Goal: Complete application form: Complete application form

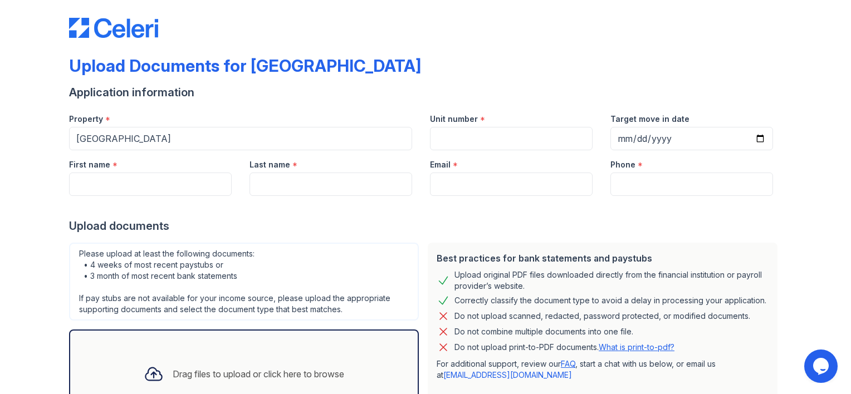
scroll to position [5, 0]
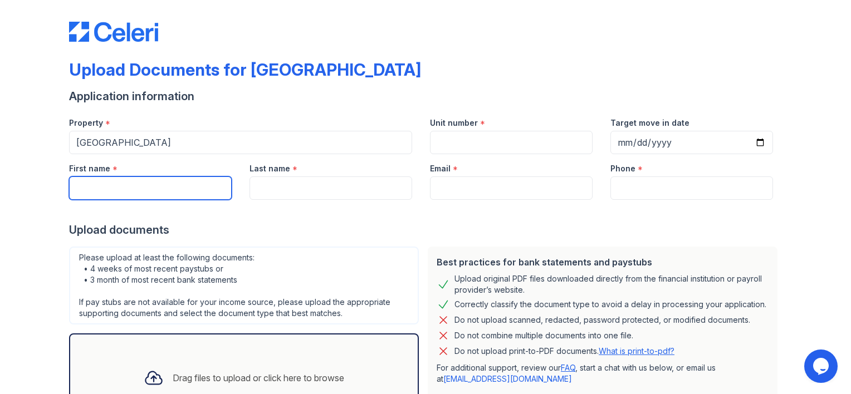
click at [100, 185] on input "First name" at bounding box center [150, 187] width 163 height 23
type input "[PERSON_NAME]"
type input "[EMAIL_ADDRESS][DOMAIN_NAME]"
type input "4695029716"
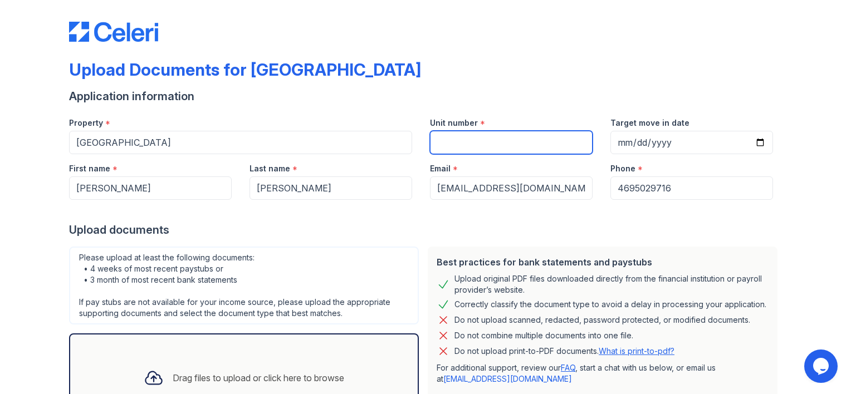
click at [471, 143] on input "Unit number" at bounding box center [511, 142] width 163 height 23
type input "1118"
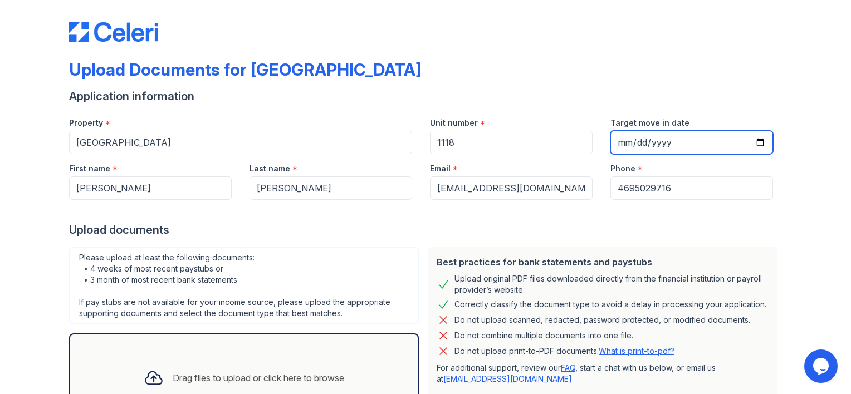
click at [681, 142] on input "Target move in date" at bounding box center [691, 142] width 163 height 23
click at [622, 138] on input "Target move in date" at bounding box center [691, 142] width 163 height 23
type input "[DATE]"
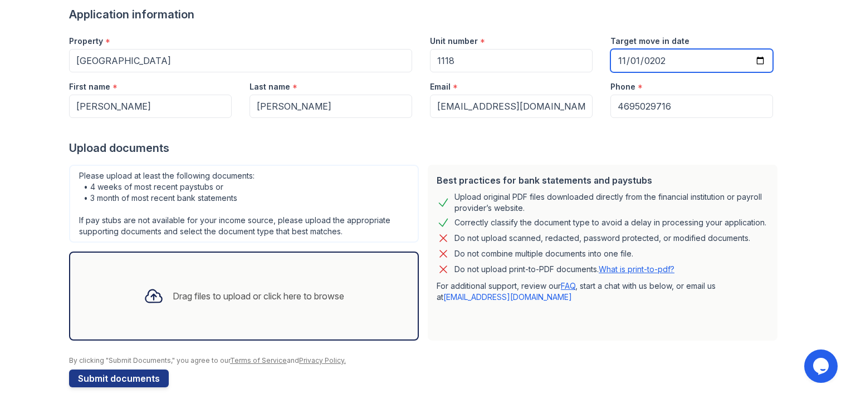
scroll to position [101, 0]
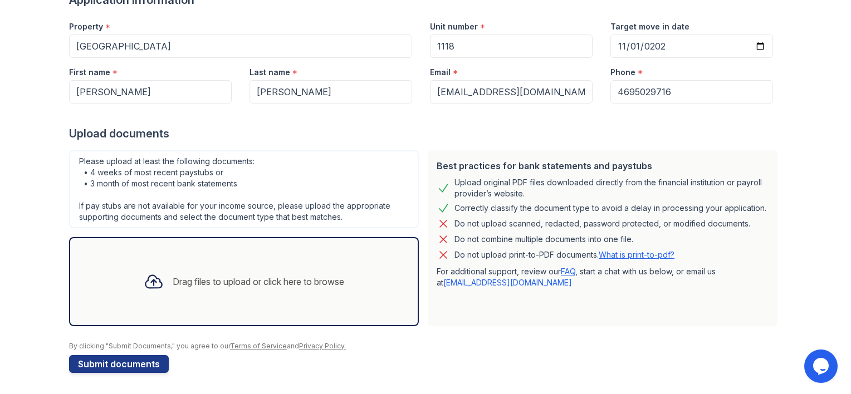
click at [248, 279] on div "Drag files to upload or click here to browse" at bounding box center [258, 281] width 171 height 13
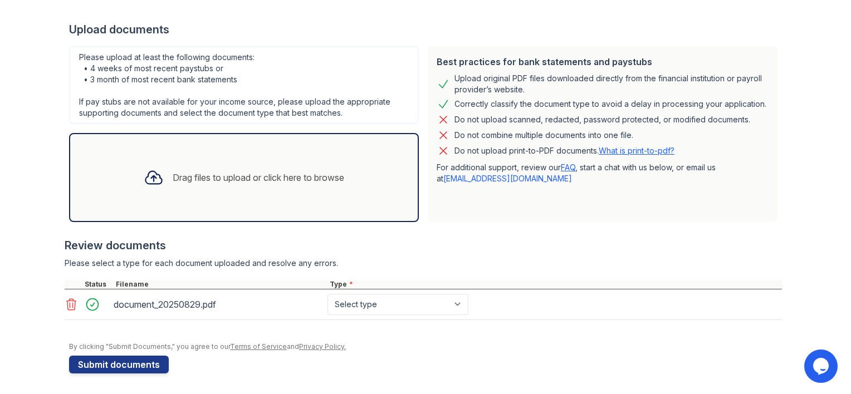
scroll to position [205, 0]
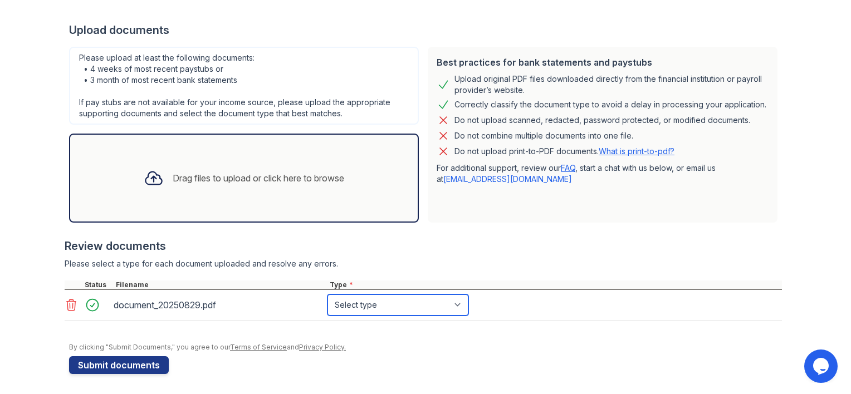
click at [455, 304] on select "Select type Paystub Bank Statement Offer Letter Tax Documents Benefit Award Let…" at bounding box center [397, 305] width 141 height 21
select select "paystub"
click at [327, 295] on select "Select type Paystub Bank Statement Offer Letter Tax Documents Benefit Award Let…" at bounding box center [397, 305] width 141 height 21
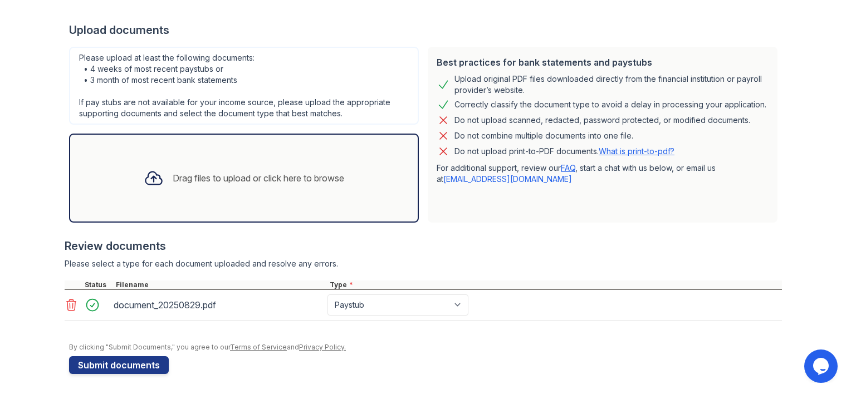
click at [253, 295] on div "document_20250829.pdf" at bounding box center [218, 305] width 214 height 21
click at [253, 298] on div "document_20250829.pdf" at bounding box center [218, 305] width 209 height 18
click at [216, 178] on div "Drag files to upload or click here to browse" at bounding box center [258, 177] width 171 height 13
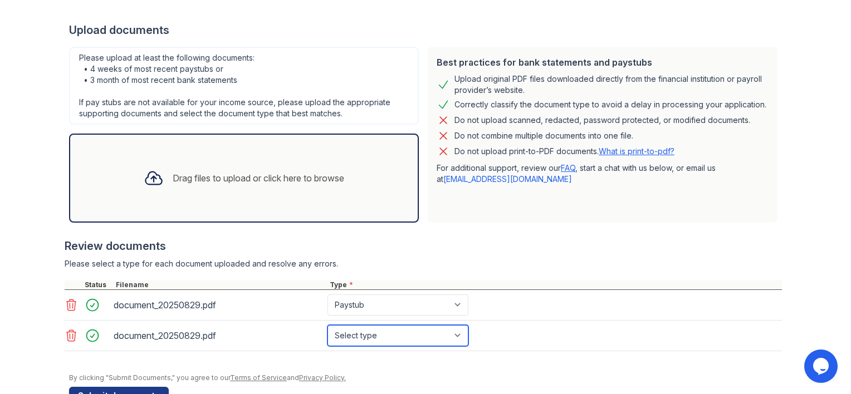
click at [455, 333] on select "Select type Paystub Bank Statement Offer Letter Tax Documents Benefit Award Let…" at bounding box center [397, 335] width 141 height 21
click at [501, 274] on div at bounding box center [423, 274] width 717 height 11
click at [65, 335] on icon at bounding box center [71, 335] width 13 height 13
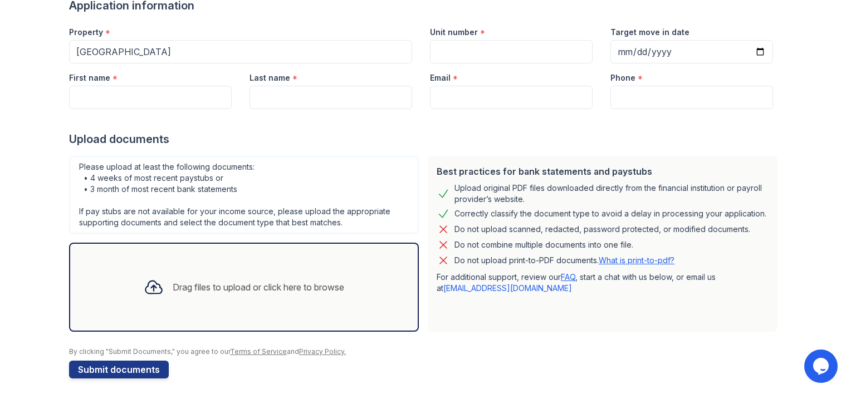
scroll to position [97, 0]
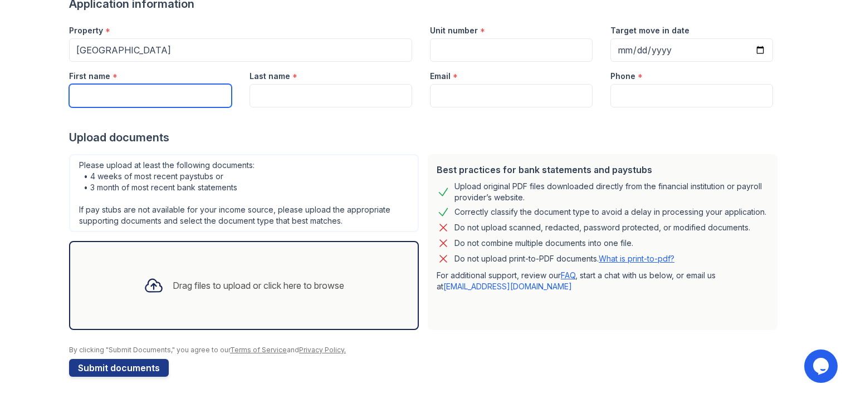
click at [132, 96] on input "First name" at bounding box center [150, 95] width 163 height 23
type input "[PERSON_NAME]"
type input "[EMAIL_ADDRESS][DOMAIN_NAME]"
type input "4695029716"
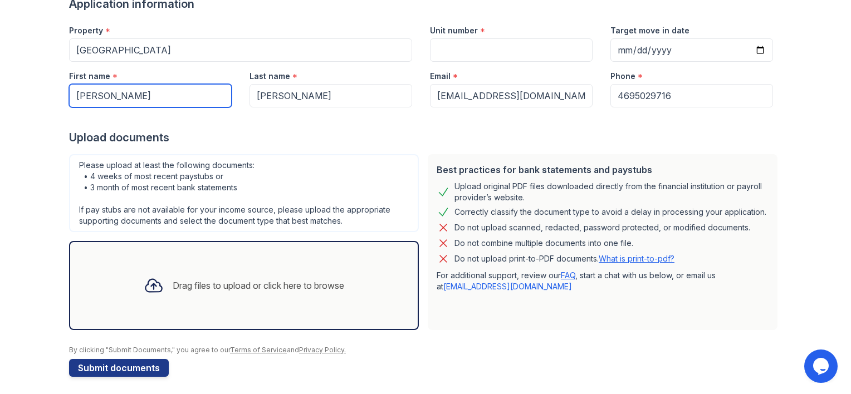
scroll to position [101, 0]
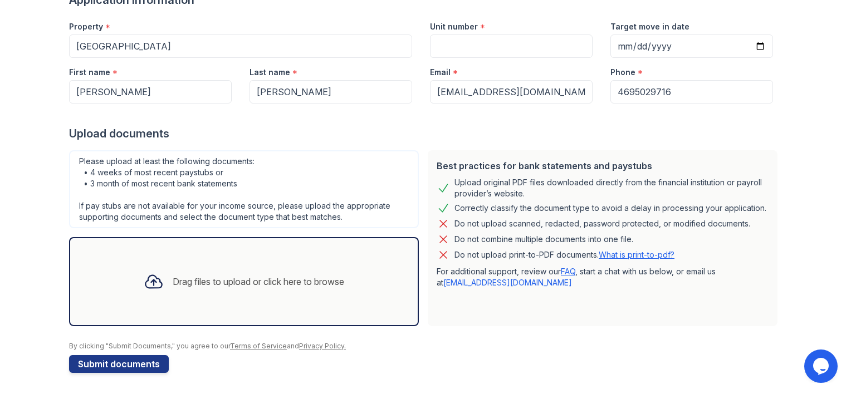
click at [242, 285] on div "Drag files to upload or click here to browse" at bounding box center [258, 281] width 171 height 13
click at [216, 281] on div "Drag files to upload or click here to browse" at bounding box center [258, 281] width 171 height 13
click at [149, 284] on icon at bounding box center [154, 282] width 20 height 20
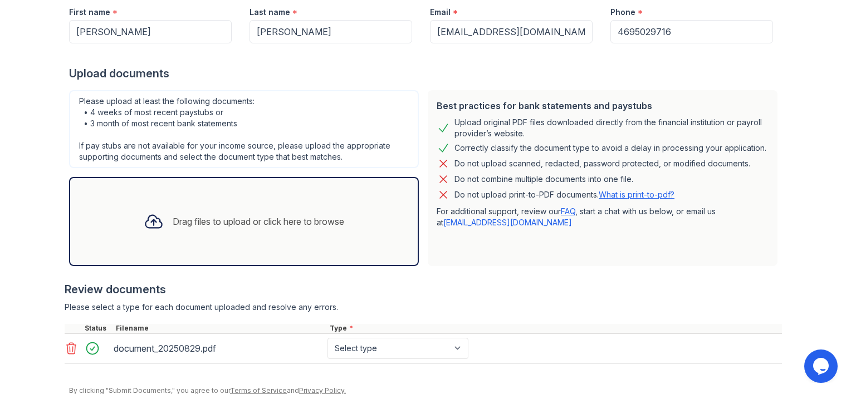
scroll to position [198, 0]
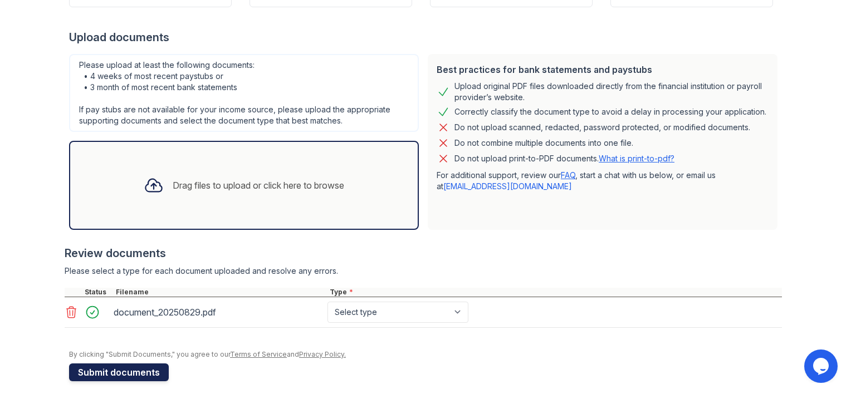
click at [114, 370] on button "Submit documents" at bounding box center [119, 373] width 100 height 18
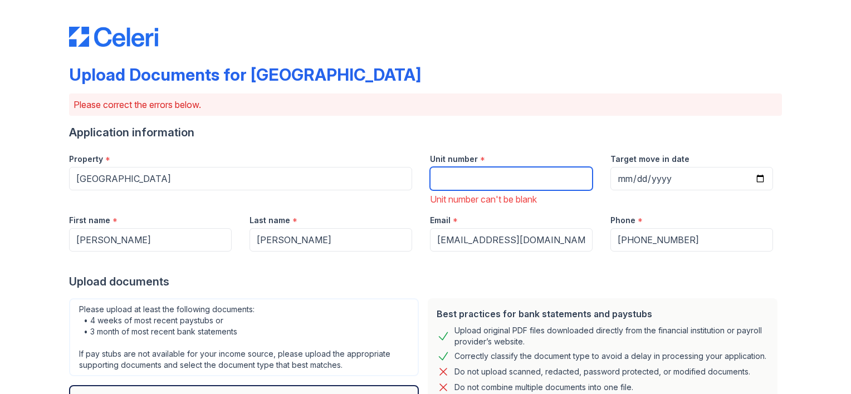
click at [464, 180] on input "Unit number" at bounding box center [511, 178] width 163 height 23
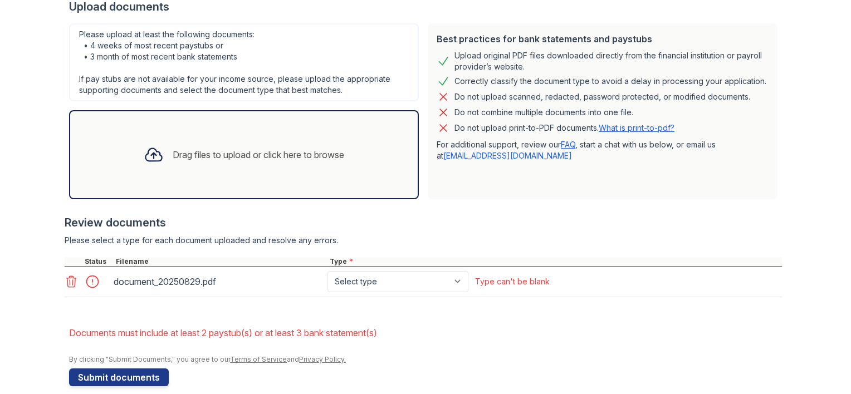
scroll to position [288, 0]
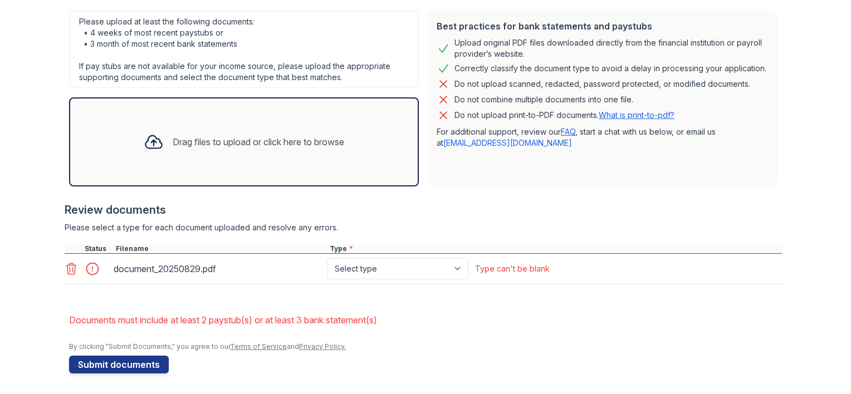
type input "1118"
click at [67, 268] on icon at bounding box center [71, 268] width 13 height 13
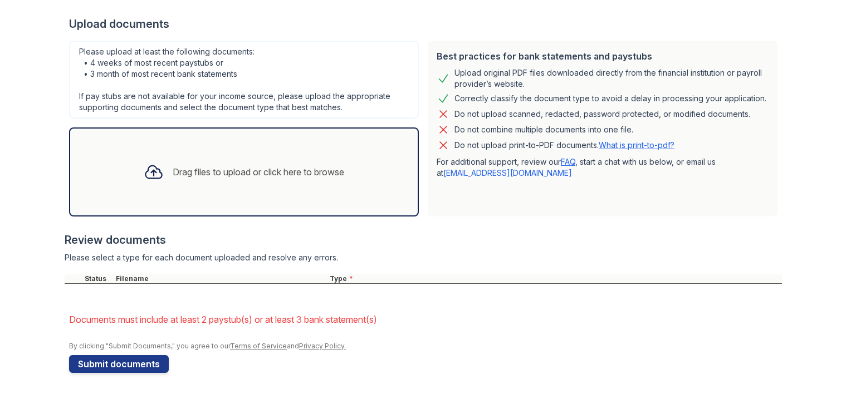
click at [150, 170] on icon at bounding box center [154, 172] width 20 height 20
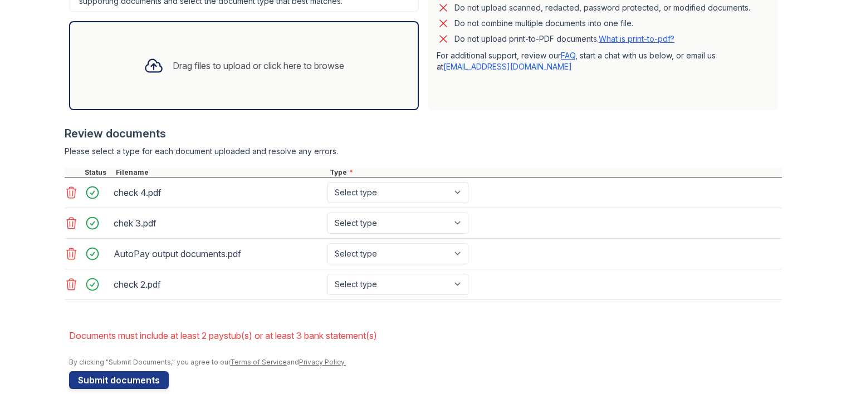
scroll to position [379, 0]
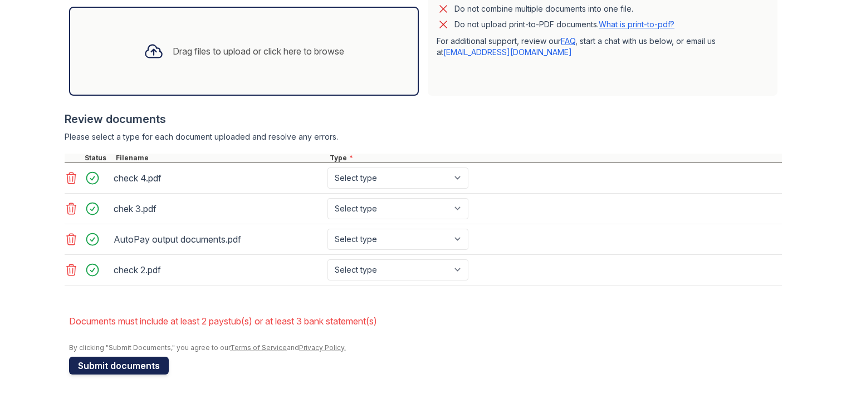
click at [120, 361] on button "Submit documents" at bounding box center [119, 366] width 100 height 18
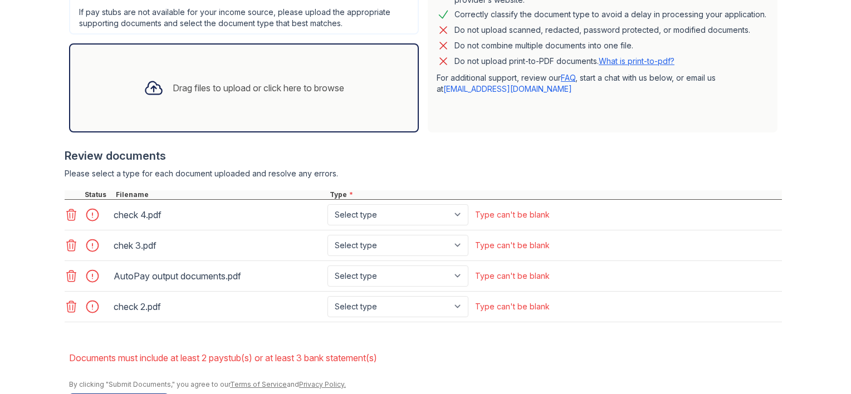
scroll to position [363, 0]
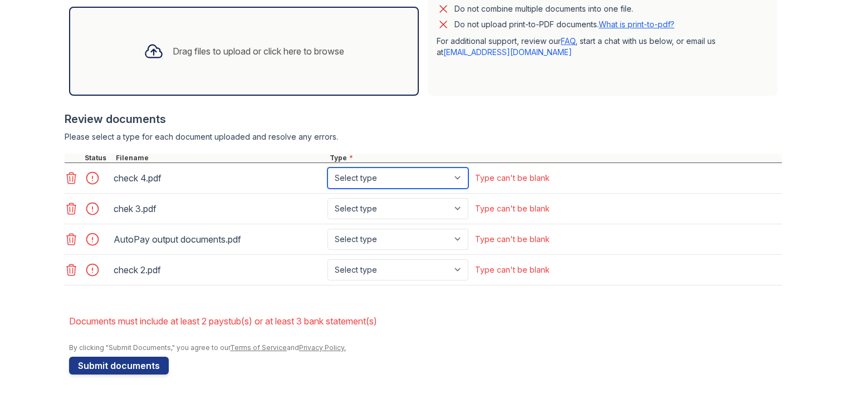
click at [454, 176] on select "Select type Paystub Bank Statement Offer Letter Tax Documents Benefit Award Let…" at bounding box center [397, 178] width 141 height 21
select select "paystub"
click at [327, 168] on select "Select type Paystub Bank Statement Offer Letter Tax Documents Benefit Award Let…" at bounding box center [397, 178] width 141 height 21
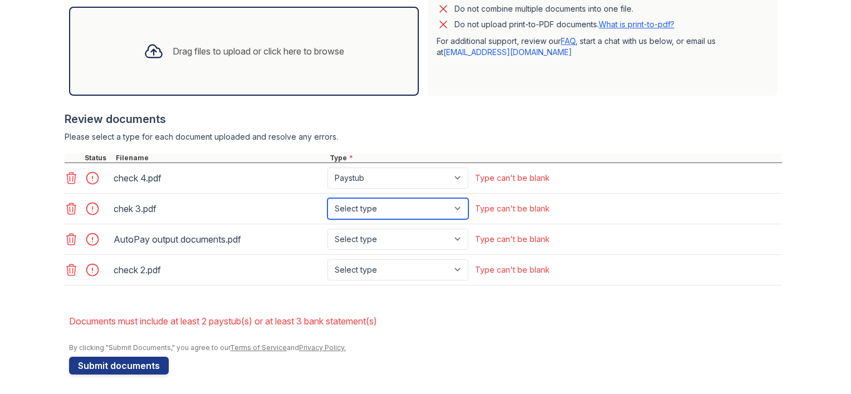
click at [454, 209] on select "Select type Paystub Bank Statement Offer Letter Tax Documents Benefit Award Let…" at bounding box center [397, 208] width 141 height 21
select select "paystub"
click at [327, 198] on select "Select type Paystub Bank Statement Offer Letter Tax Documents Benefit Award Let…" at bounding box center [397, 208] width 141 height 21
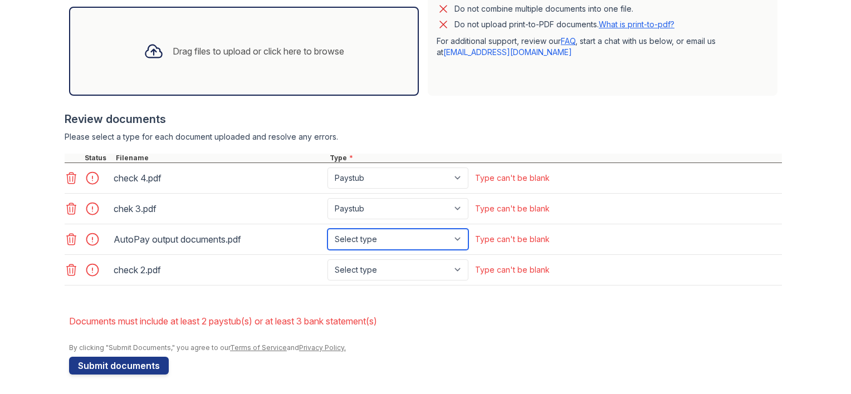
click at [457, 236] on select "Select type Paystub Bank Statement Offer Letter Tax Documents Benefit Award Let…" at bounding box center [397, 239] width 141 height 21
select select "paystub"
click at [327, 229] on select "Select type Paystub Bank Statement Offer Letter Tax Documents Benefit Award Let…" at bounding box center [397, 239] width 141 height 21
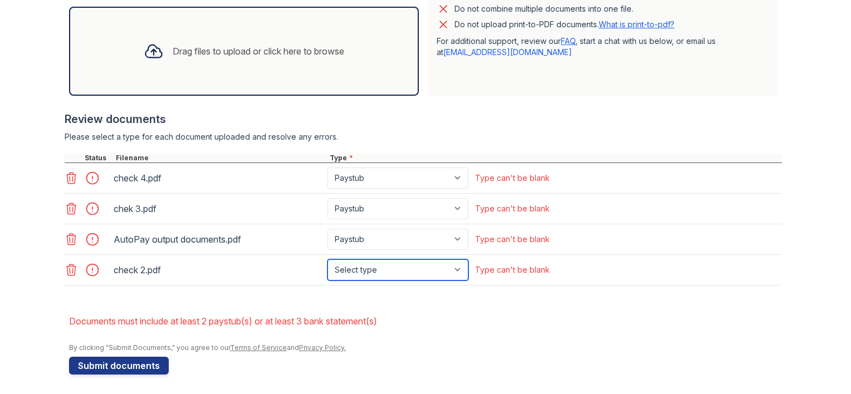
click at [455, 269] on select "Select type Paystub Bank Statement Offer Letter Tax Documents Benefit Award Let…" at bounding box center [397, 269] width 141 height 21
select select "paystub"
click at [327, 259] on select "Select type Paystub Bank Statement Offer Letter Tax Documents Benefit Award Let…" at bounding box center [397, 269] width 141 height 21
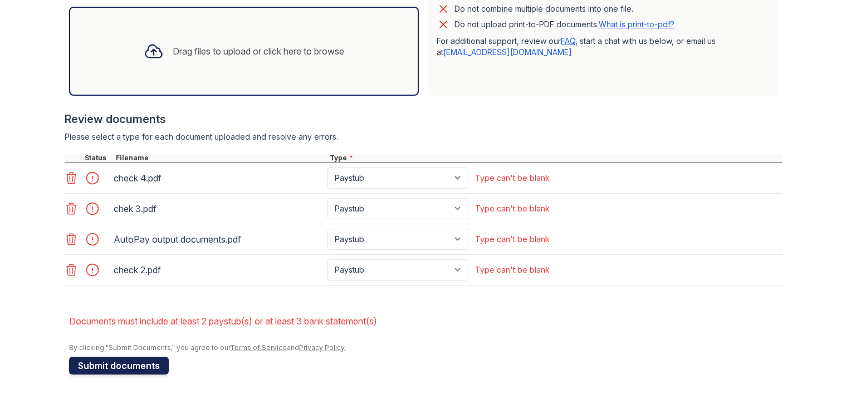
click at [129, 361] on button "Submit documents" at bounding box center [119, 366] width 100 height 18
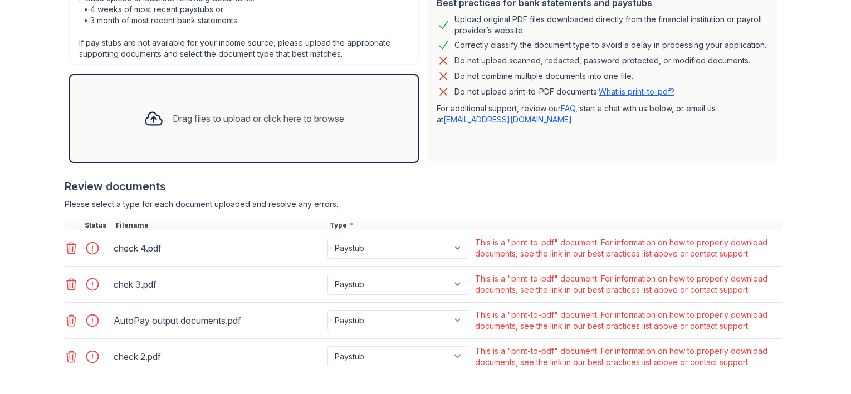
scroll to position [226, 0]
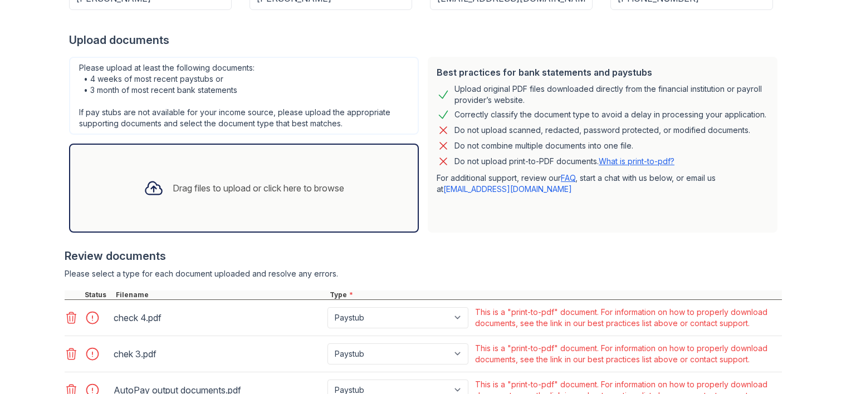
click at [467, 189] on link "[EMAIL_ADDRESS][DOMAIN_NAME]" at bounding box center [507, 188] width 129 height 9
click at [617, 159] on link "What is print-to-pdf?" at bounding box center [637, 160] width 76 height 9
click at [457, 318] on select "Paystub Bank Statement Offer Letter Tax Documents Benefit Award Letter Investme…" at bounding box center [397, 317] width 141 height 21
select select "other"
click at [327, 307] on select "Paystub Bank Statement Offer Letter Tax Documents Benefit Award Letter Investme…" at bounding box center [397, 317] width 141 height 21
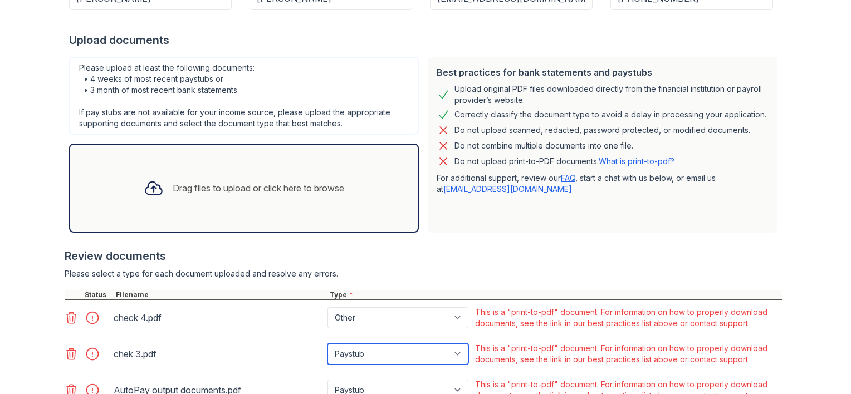
click at [455, 351] on select "Paystub Bank Statement Offer Letter Tax Documents Benefit Award Letter Investme…" at bounding box center [397, 354] width 141 height 21
select select "other"
click at [327, 344] on select "Paystub Bank Statement Offer Letter Tax Documents Benefit Award Letter Investme…" at bounding box center [397, 354] width 141 height 21
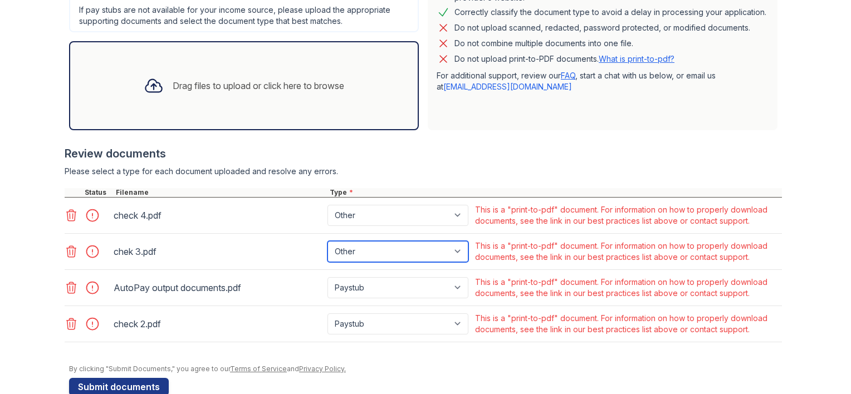
scroll to position [351, 0]
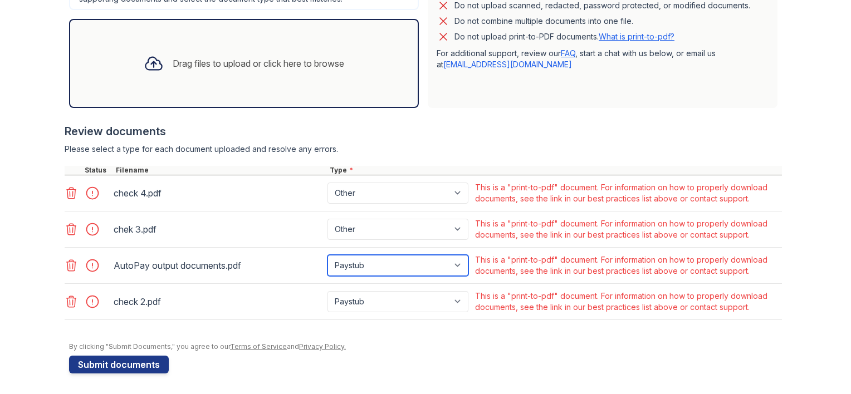
click at [454, 267] on select "Paystub Bank Statement Offer Letter Tax Documents Benefit Award Letter Investme…" at bounding box center [397, 265] width 141 height 21
click at [430, 389] on div "Upload Documents for [GEOGRAPHIC_DATA] Please correct the errors below. Applica…" at bounding box center [425, 22] width 815 height 747
click at [452, 261] on select "Paystub Bank Statement Offer Letter Tax Documents Benefit Award Letter Investme…" at bounding box center [397, 265] width 141 height 21
select select "other"
click at [327, 255] on select "Paystub Bank Statement Offer Letter Tax Documents Benefit Award Letter Investme…" at bounding box center [397, 265] width 141 height 21
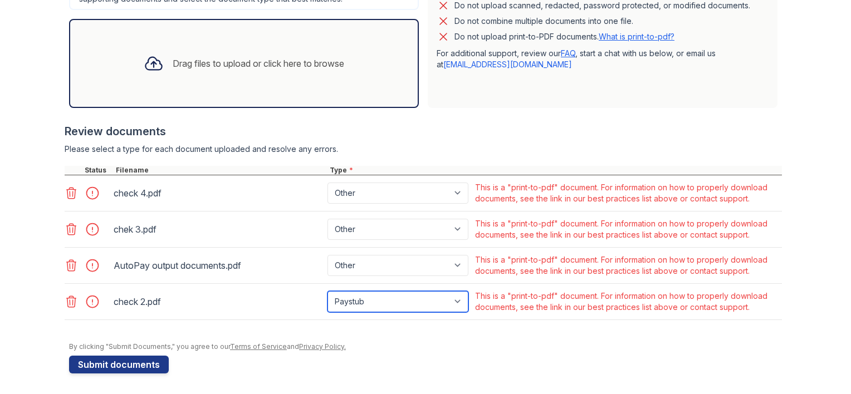
click at [454, 303] on select "Paystub Bank Statement Offer Letter Tax Documents Benefit Award Letter Investme…" at bounding box center [397, 301] width 141 height 21
select select "other"
click at [327, 291] on select "Paystub Bank Statement Offer Letter Tax Documents Benefit Award Letter Investme…" at bounding box center [397, 301] width 141 height 21
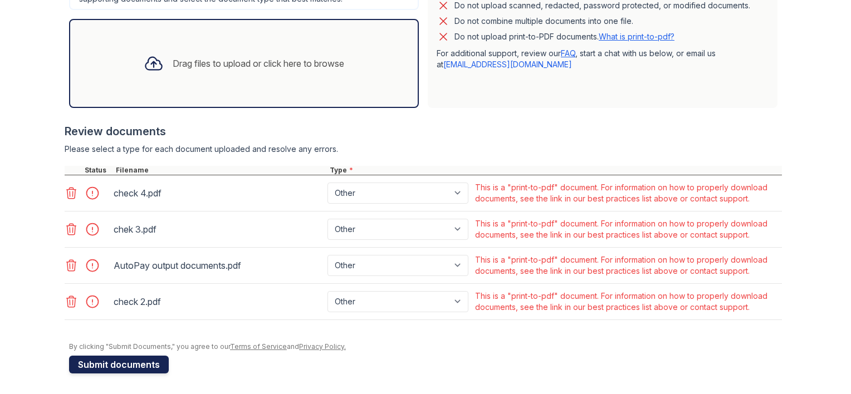
click at [119, 363] on button "Submit documents" at bounding box center [119, 365] width 100 height 18
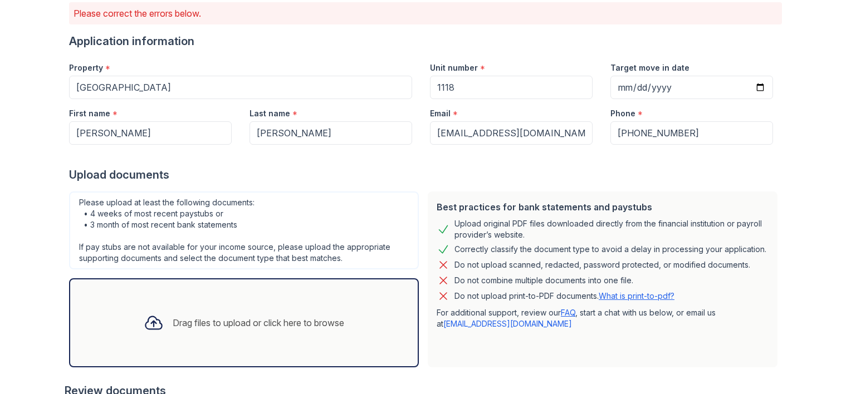
scroll to position [91, 0]
click at [617, 85] on input "Target move in date" at bounding box center [691, 87] width 163 height 23
type input "[PHONE_NUMBER]"
type input "[DATE]"
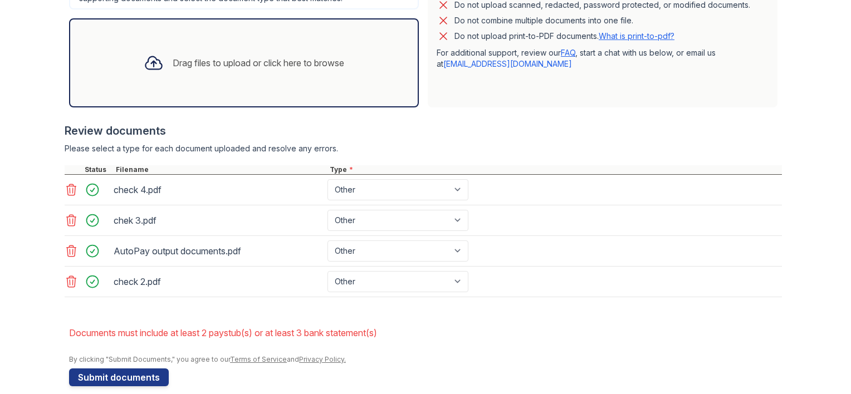
scroll to position [363, 0]
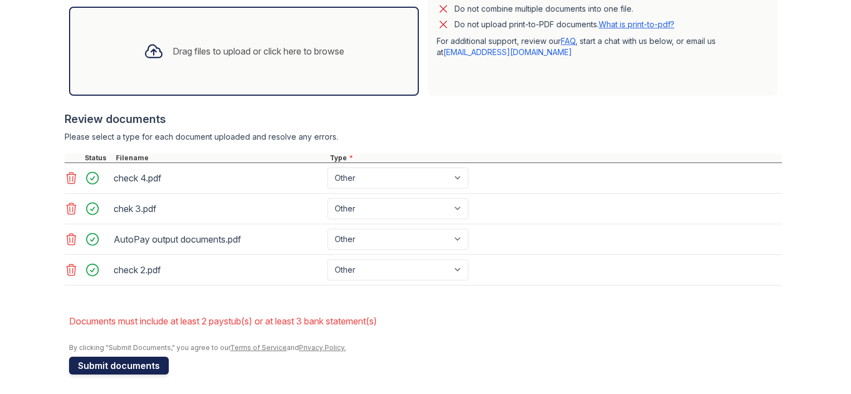
click at [103, 367] on button "Submit documents" at bounding box center [119, 366] width 100 height 18
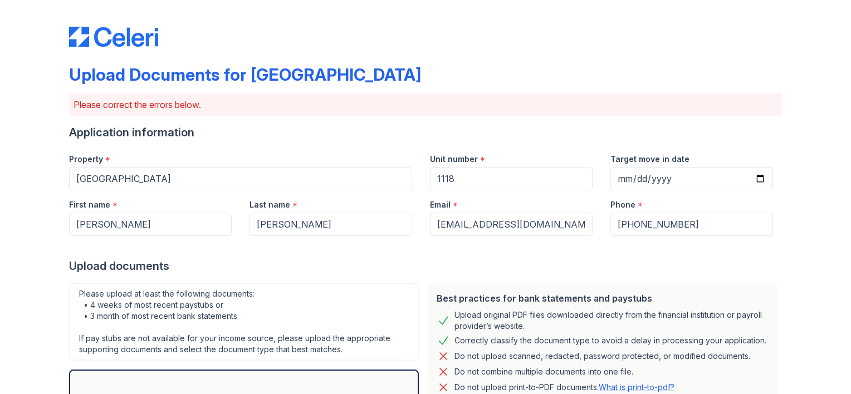
click at [375, 271] on div "Upload documents" at bounding box center [425, 266] width 713 height 16
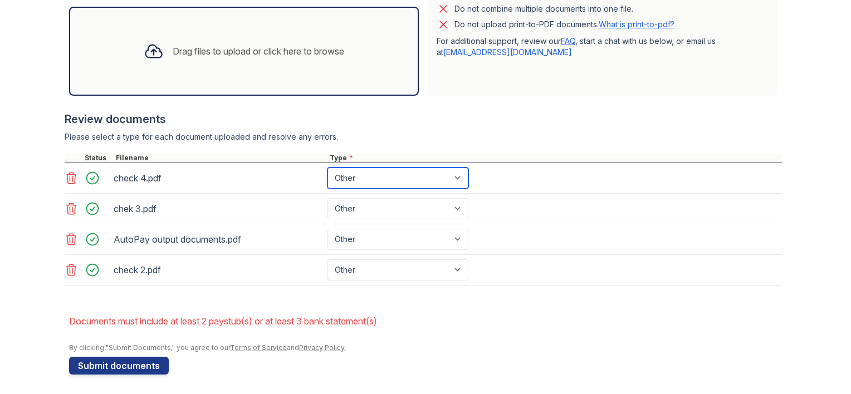
click at [454, 177] on select "Paystub Bank Statement Offer Letter Tax Documents Benefit Award Letter Investme…" at bounding box center [397, 178] width 141 height 21
select select "paystub"
click at [327, 168] on select "Paystub Bank Statement Offer Letter Tax Documents Benefit Award Letter Investme…" at bounding box center [397, 178] width 141 height 21
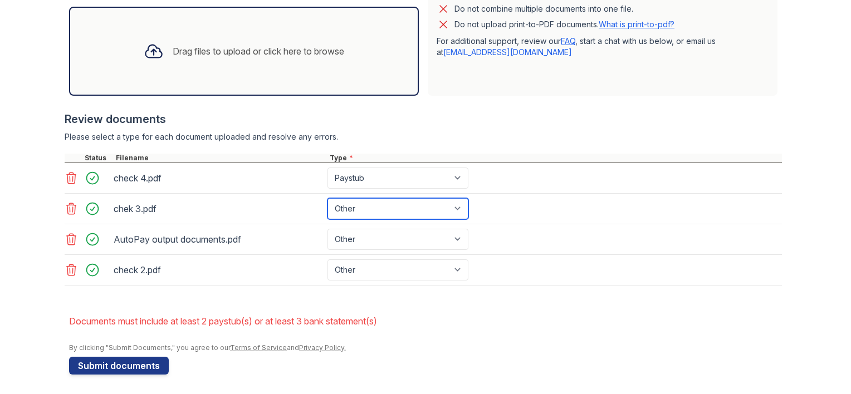
click at [457, 205] on select "Paystub Bank Statement Offer Letter Tax Documents Benefit Award Letter Investme…" at bounding box center [397, 208] width 141 height 21
select select "paystub"
click at [327, 198] on select "Paystub Bank Statement Offer Letter Tax Documents Benefit Award Letter Investme…" at bounding box center [397, 208] width 141 height 21
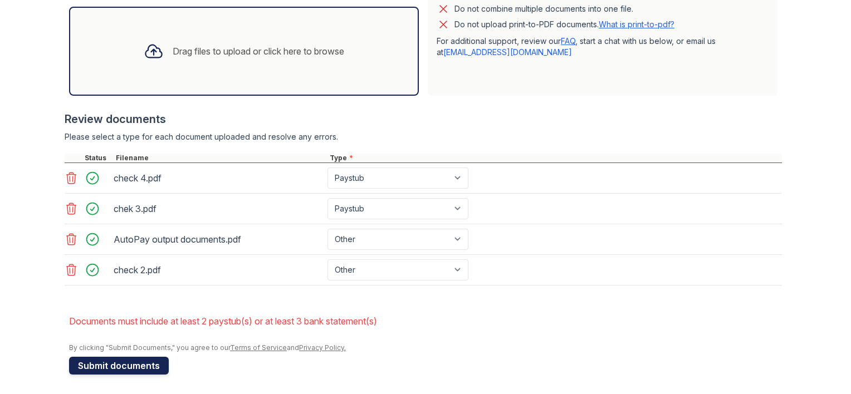
click at [110, 360] on button "Submit documents" at bounding box center [119, 366] width 100 height 18
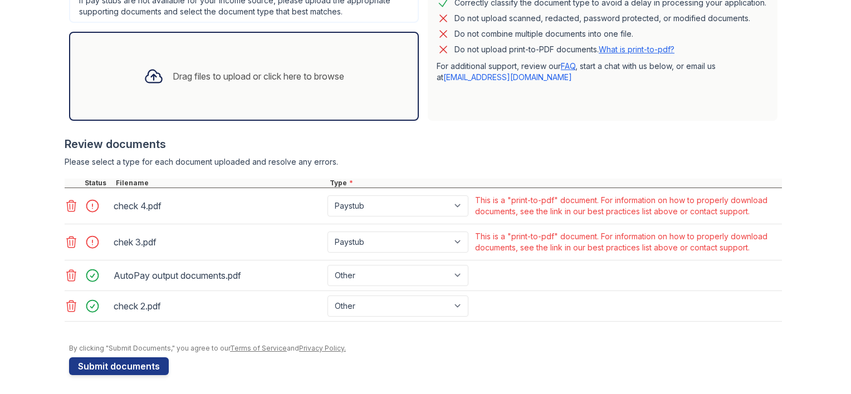
scroll to position [339, 0]
click at [571, 208] on div "This is a "print-to-pdf" document. For information on how to properly download …" at bounding box center [627, 205] width 305 height 22
click at [91, 204] on div at bounding box center [95, 205] width 31 height 16
click at [67, 205] on icon at bounding box center [71, 204] width 13 height 13
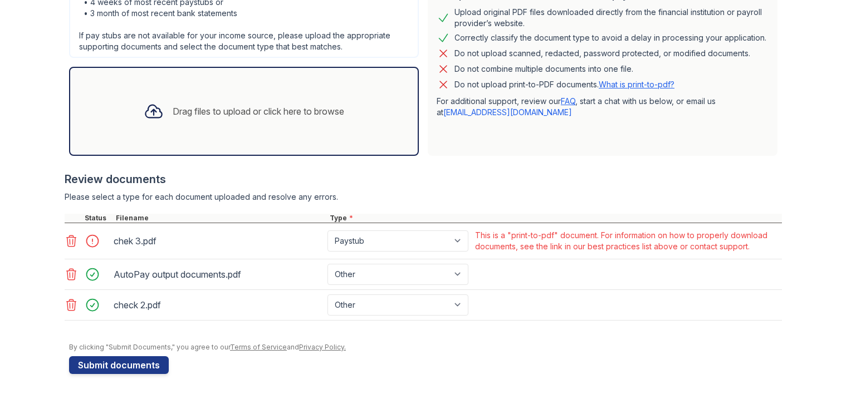
click at [69, 234] on icon at bounding box center [71, 240] width 13 height 13
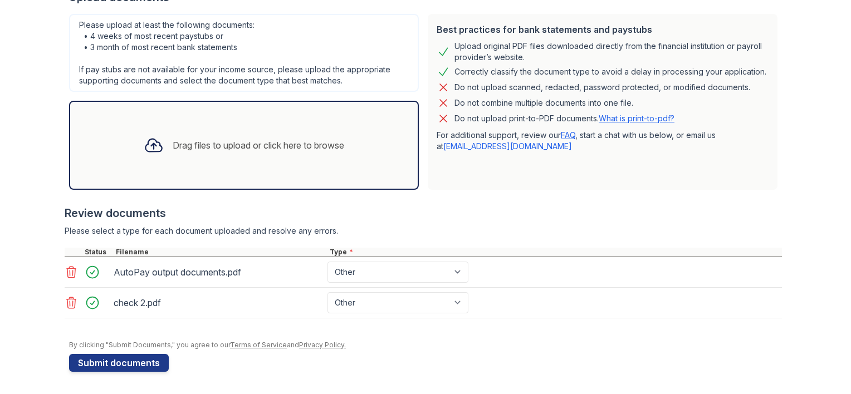
scroll to position [267, 0]
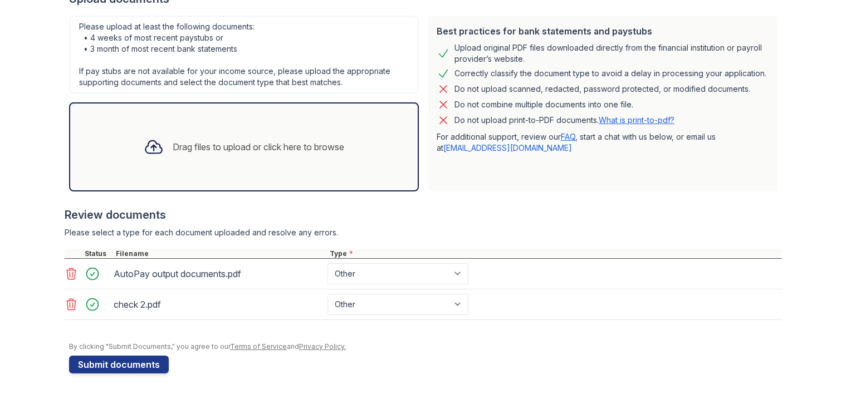
click at [66, 303] on icon at bounding box center [71, 304] width 13 height 13
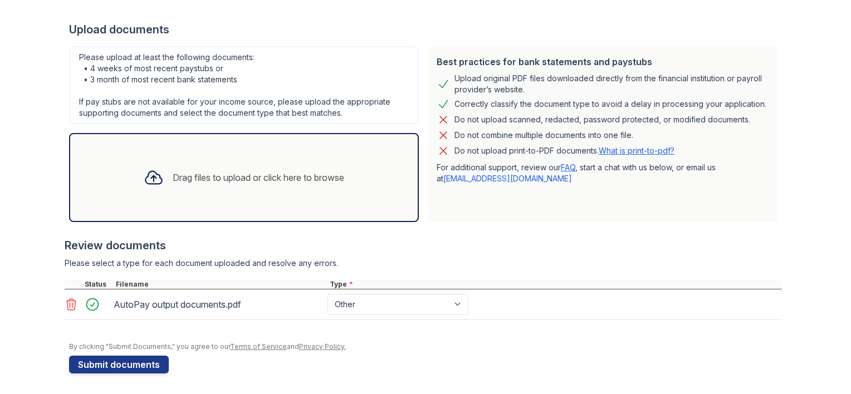
click at [66, 303] on icon at bounding box center [71, 304] width 13 height 13
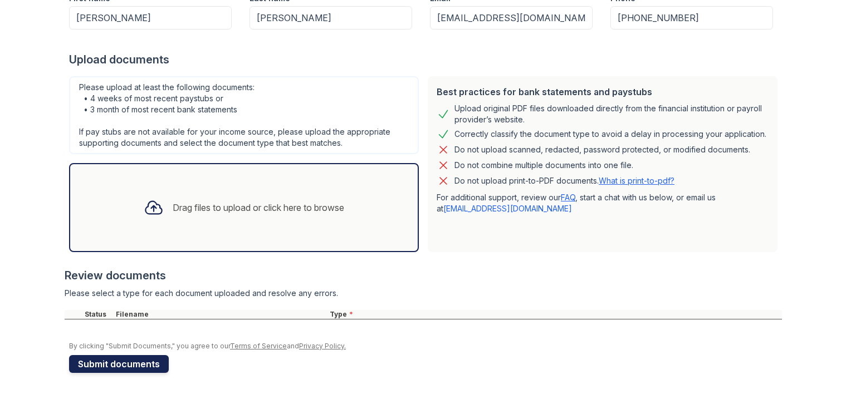
click at [123, 363] on button "Submit documents" at bounding box center [119, 364] width 100 height 18
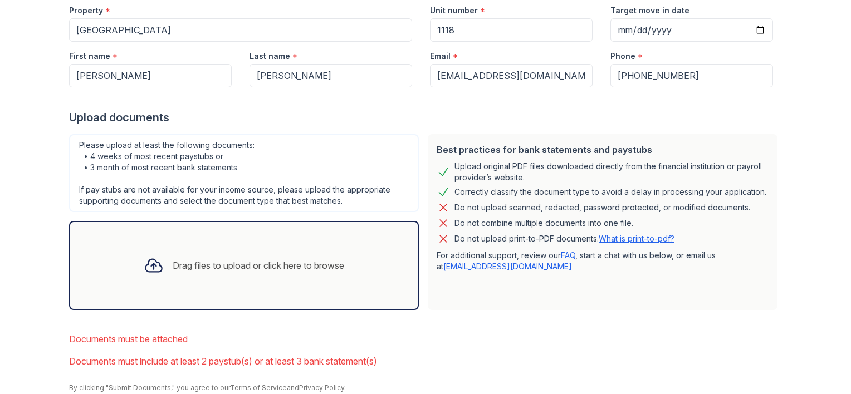
scroll to position [190, 0]
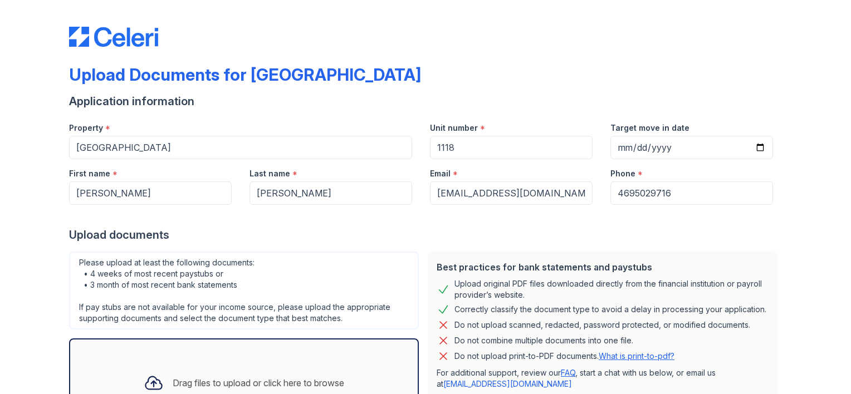
select select "paystub"
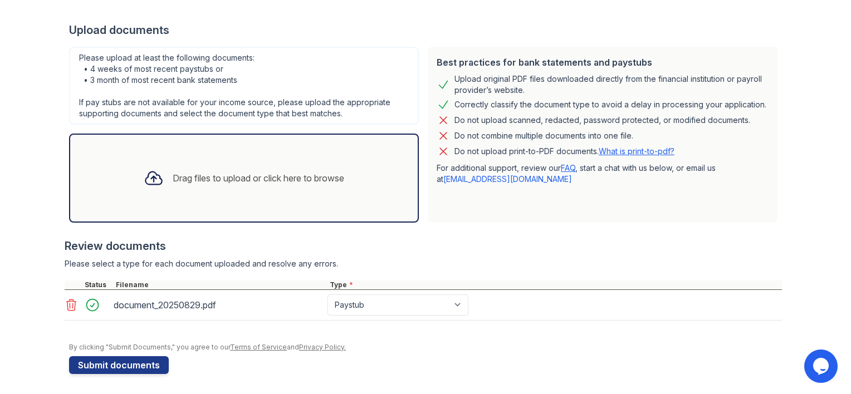
click at [254, 180] on div "Drag files to upload or click here to browse" at bounding box center [258, 177] width 171 height 13
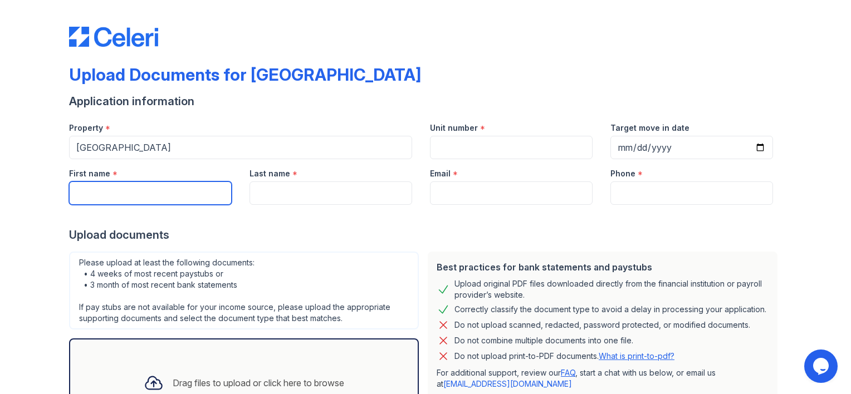
click at [148, 189] on input "First name" at bounding box center [150, 193] width 163 height 23
type input "[PERSON_NAME]"
type input "1118"
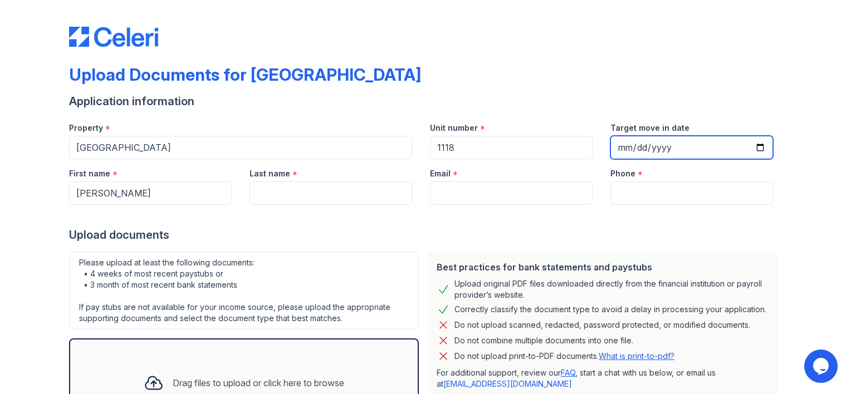
type input "[PERSON_NAME]"
type input "[EMAIL_ADDRESS][DOMAIN_NAME]"
type input "4695029716"
click at [620, 143] on input "Target move in date" at bounding box center [691, 147] width 163 height 23
type input "[DATE]"
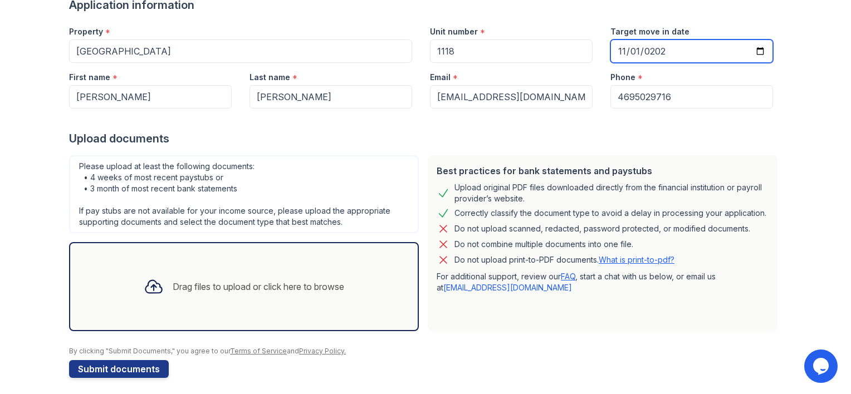
scroll to position [101, 0]
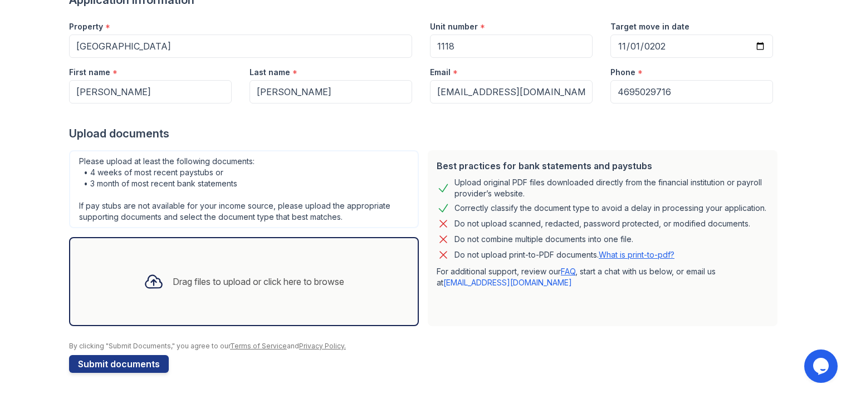
click at [223, 278] on div "Drag files to upload or click here to browse" at bounding box center [258, 281] width 171 height 13
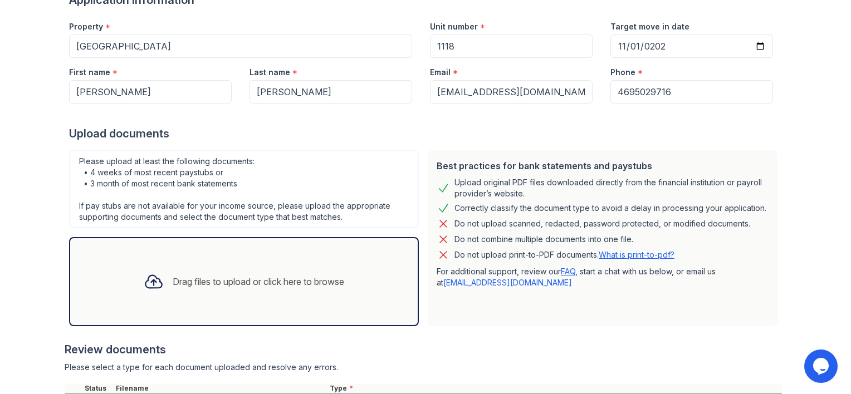
click at [232, 277] on div "Drag files to upload or click here to browse" at bounding box center [258, 281] width 171 height 13
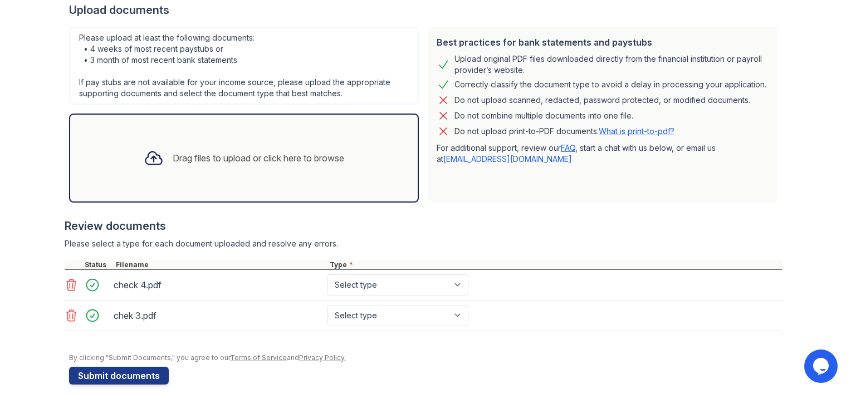
scroll to position [224, 0]
click at [250, 152] on div "Drag files to upload or click here to browse" at bounding box center [258, 158] width 171 height 13
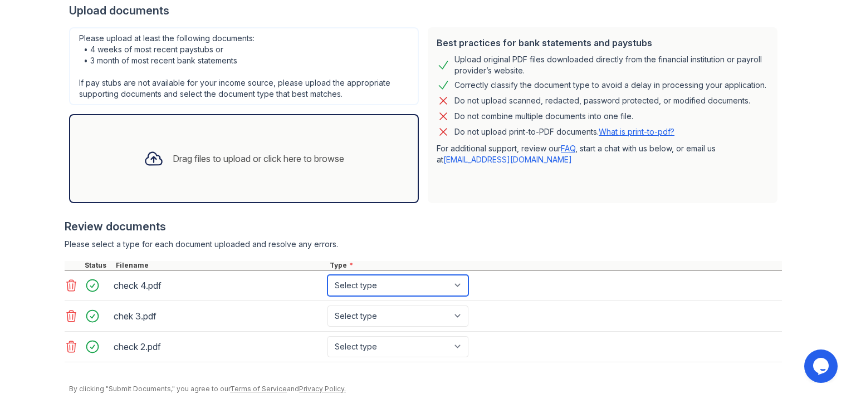
click at [455, 285] on select "Select type Paystub Bank Statement Offer Letter Tax Documents Benefit Award Let…" at bounding box center [397, 285] width 141 height 21
select select "paystub"
click at [327, 275] on select "Select type Paystub Bank Statement Offer Letter Tax Documents Benefit Award Let…" at bounding box center [397, 285] width 141 height 21
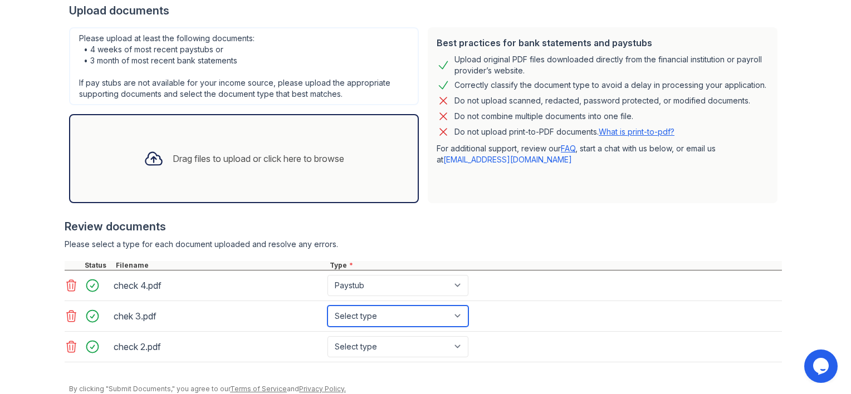
click at [453, 317] on select "Select type Paystub Bank Statement Offer Letter Tax Documents Benefit Award Let…" at bounding box center [397, 316] width 141 height 21
select select "paystub"
click at [327, 306] on select "Select type Paystub Bank Statement Offer Letter Tax Documents Benefit Award Let…" at bounding box center [397, 316] width 141 height 21
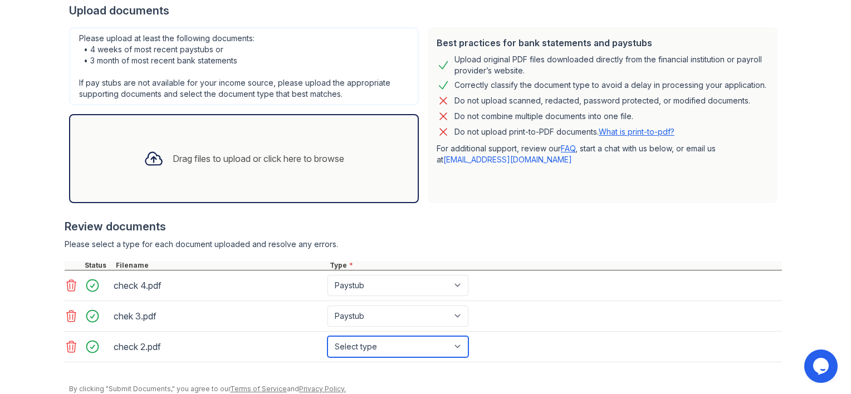
click at [455, 346] on select "Select type Paystub Bank Statement Offer Letter Tax Documents Benefit Award Let…" at bounding box center [397, 346] width 141 height 21
select select "paystub"
click at [327, 336] on select "Select type Paystub Bank Statement Offer Letter Tax Documents Benefit Award Let…" at bounding box center [397, 346] width 141 height 21
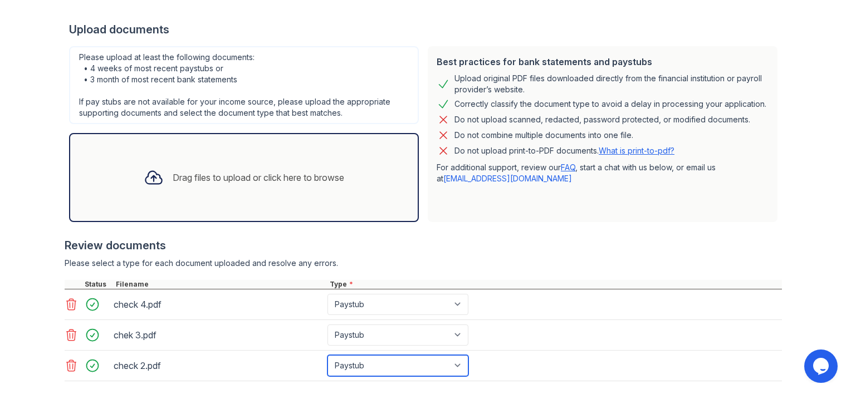
scroll to position [266, 0]
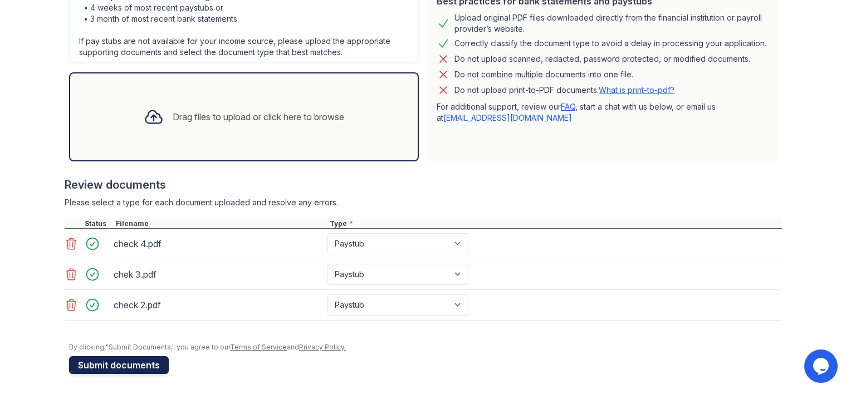
click at [127, 360] on button "Submit documents" at bounding box center [119, 365] width 100 height 18
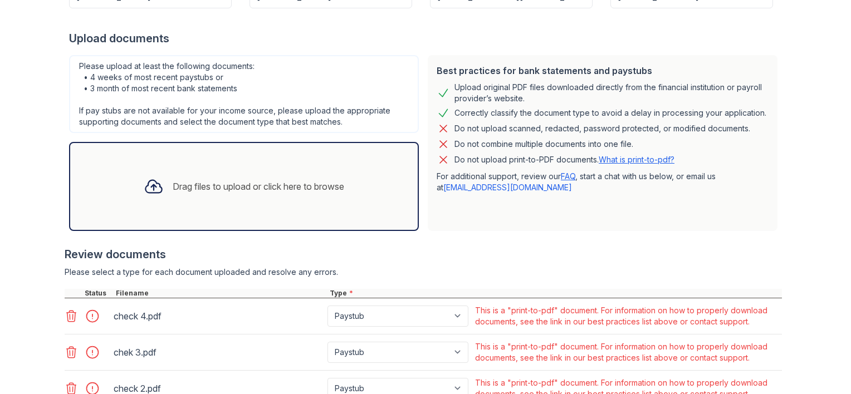
scroll to position [232, 0]
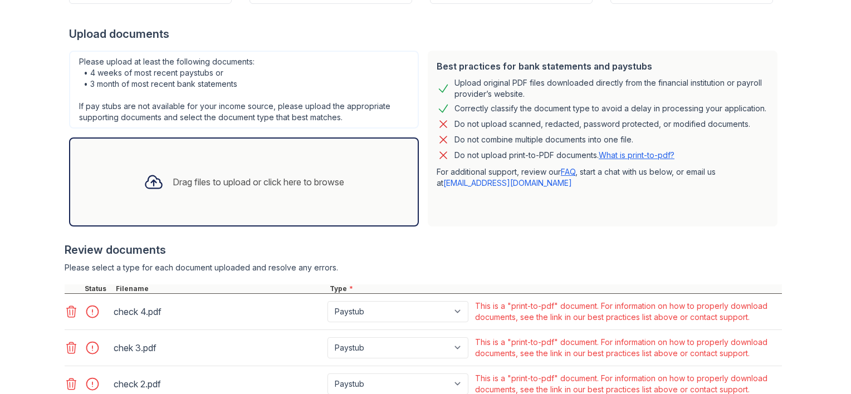
click at [262, 180] on div "Drag files to upload or click here to browse" at bounding box center [258, 181] width 171 height 13
click at [261, 178] on div "Drag files to upload or click here to browse" at bounding box center [258, 181] width 171 height 13
click at [287, 178] on div "Drag files to upload or click here to browse" at bounding box center [258, 181] width 171 height 13
click at [249, 178] on div "Drag files to upload or click here to browse" at bounding box center [258, 181] width 171 height 13
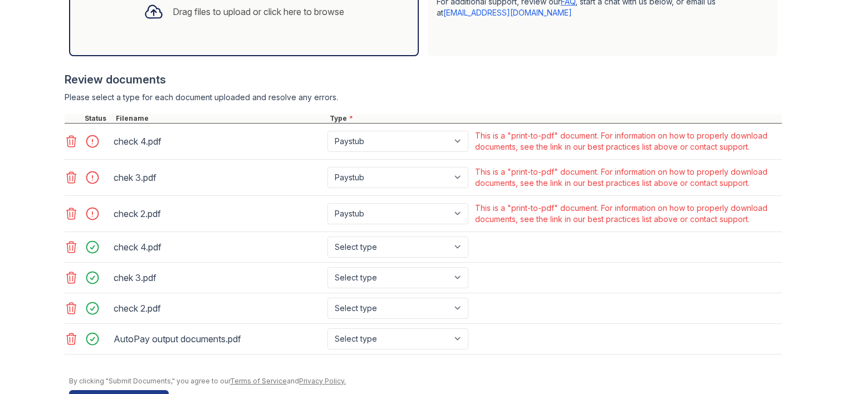
scroll to position [436, 0]
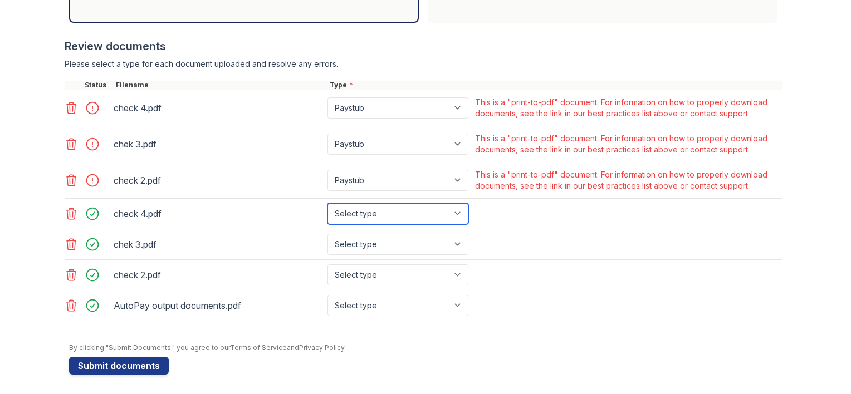
click at [454, 209] on select "Select type Paystub Bank Statement Offer Letter Tax Documents Benefit Award Let…" at bounding box center [397, 213] width 141 height 21
select select "bank_statement"
click at [327, 203] on select "Select type Paystub Bank Statement Offer Letter Tax Documents Benefit Award Let…" at bounding box center [397, 213] width 141 height 21
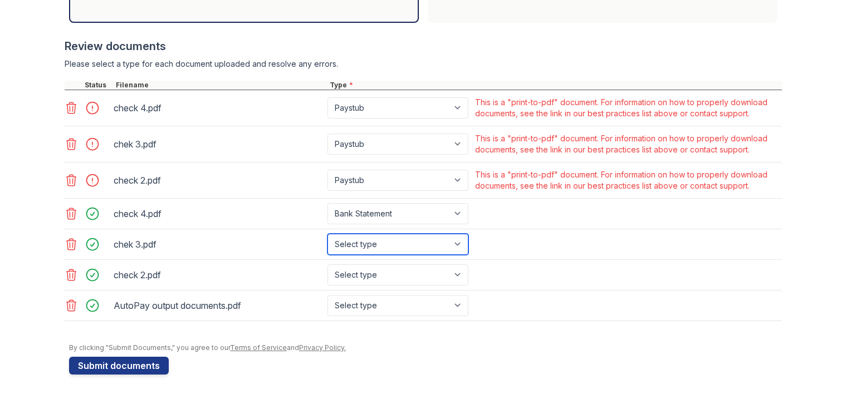
click at [454, 238] on select "Select type Paystub Bank Statement Offer Letter Tax Documents Benefit Award Let…" at bounding box center [397, 244] width 141 height 21
select select "paystub"
click at [327, 234] on select "Select type Paystub Bank Statement Offer Letter Tax Documents Benefit Award Let…" at bounding box center [397, 244] width 141 height 21
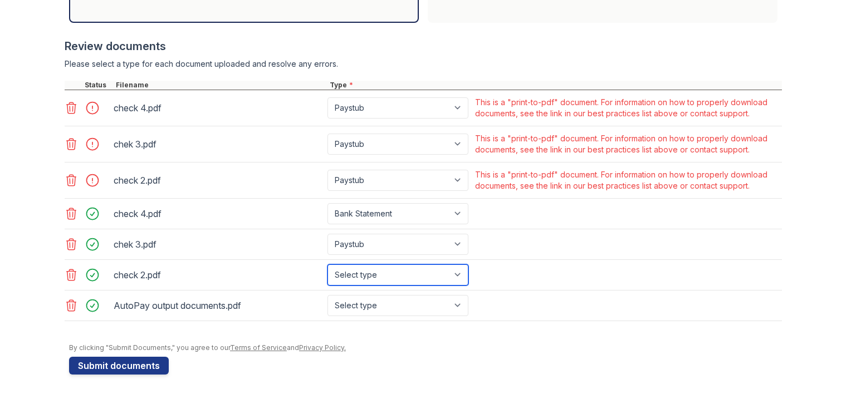
click at [457, 272] on select "Select type Paystub Bank Statement Offer Letter Tax Documents Benefit Award Let…" at bounding box center [397, 274] width 141 height 21
select select "bank_statement"
click at [327, 264] on select "Select type Paystub Bank Statement Offer Letter Tax Documents Benefit Award Let…" at bounding box center [397, 274] width 141 height 21
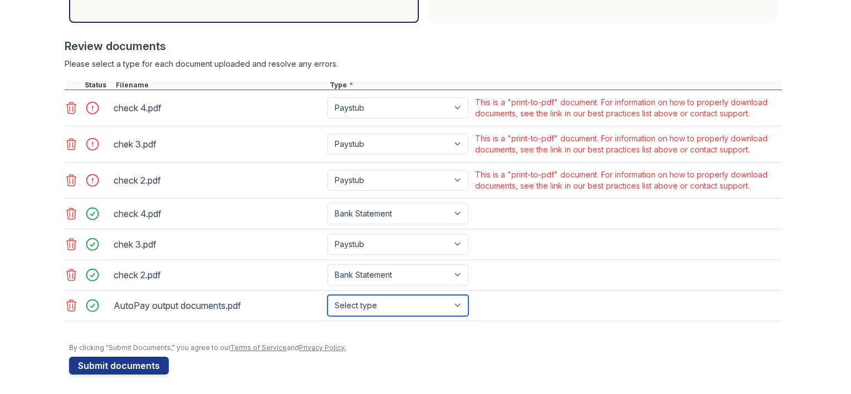
click at [454, 301] on select "Select type Paystub Bank Statement Offer Letter Tax Documents Benefit Award Let…" at bounding box center [397, 305] width 141 height 21
select select "bank_statement"
click at [327, 295] on select "Select type Paystub Bank Statement Offer Letter Tax Documents Benefit Award Let…" at bounding box center [397, 305] width 141 height 21
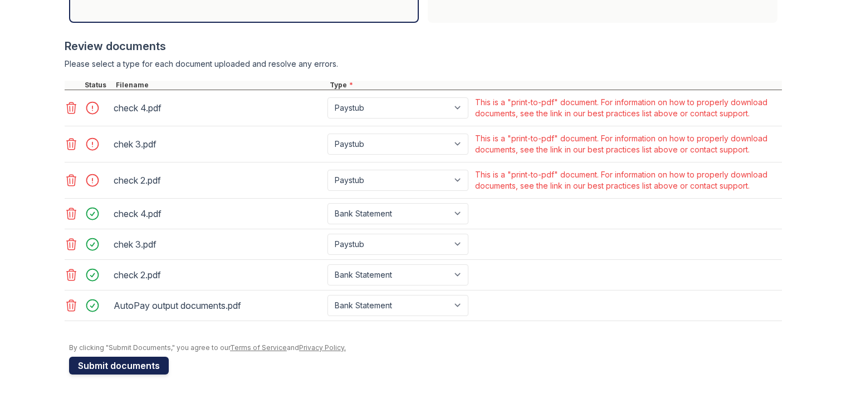
click at [124, 361] on button "Submit documents" at bounding box center [119, 366] width 100 height 18
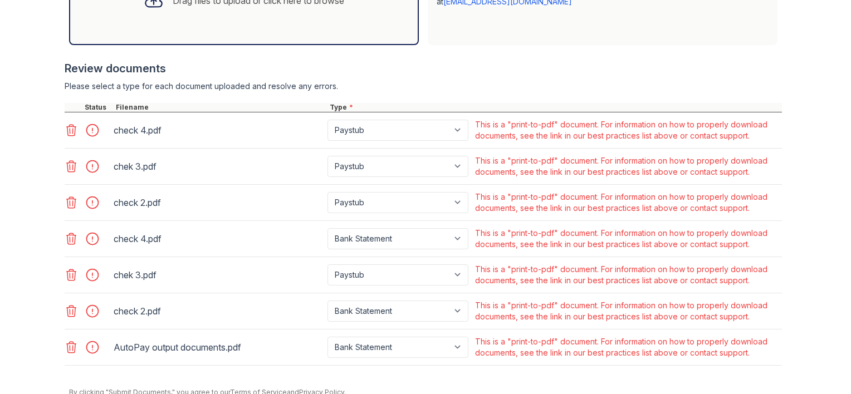
scroll to position [459, 0]
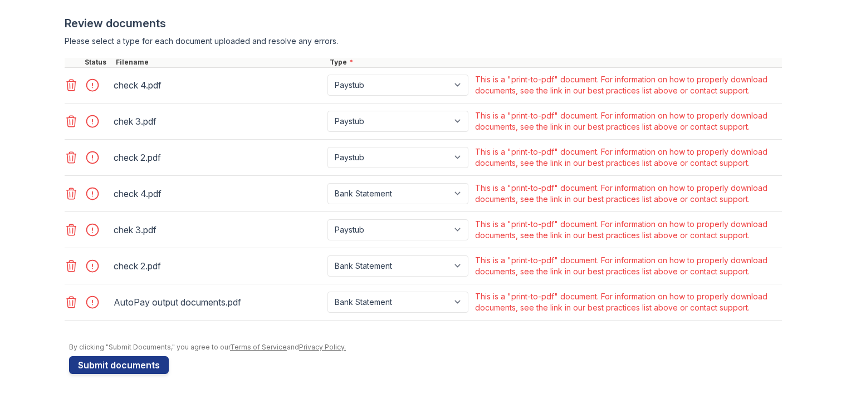
click at [65, 302] on icon at bounding box center [71, 302] width 13 height 13
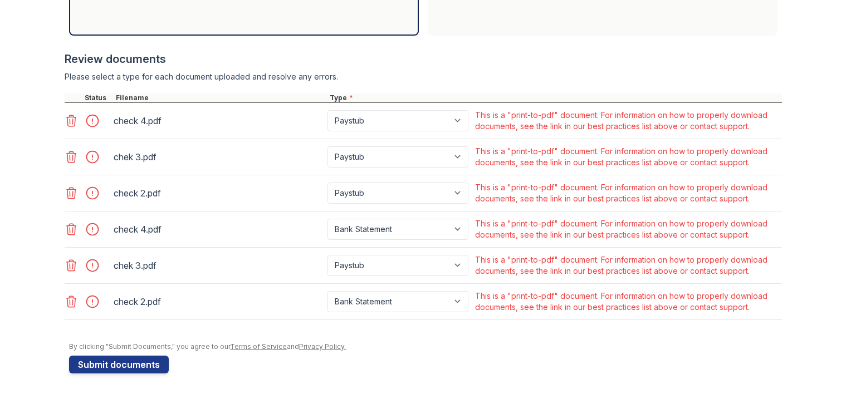
click at [67, 298] on icon at bounding box center [71, 301] width 9 height 11
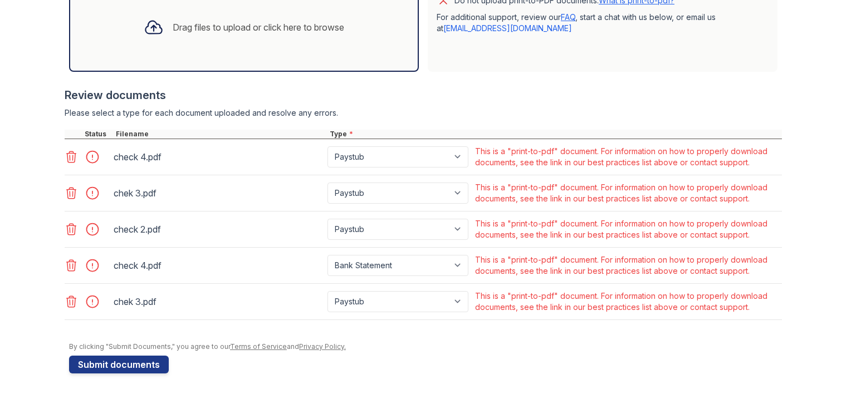
click at [67, 298] on icon at bounding box center [71, 301] width 9 height 11
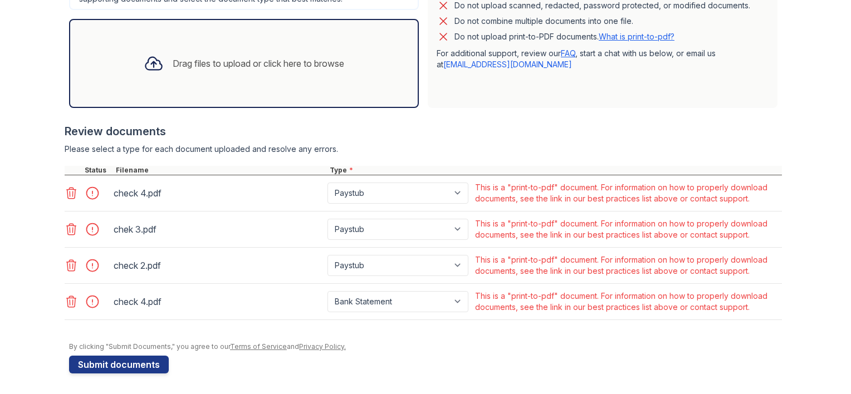
click at [67, 298] on icon at bounding box center [71, 301] width 9 height 11
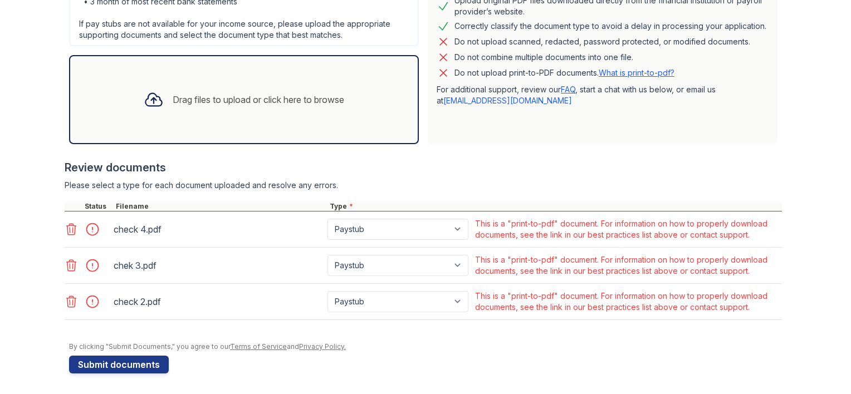
click at [67, 298] on icon at bounding box center [71, 301] width 9 height 11
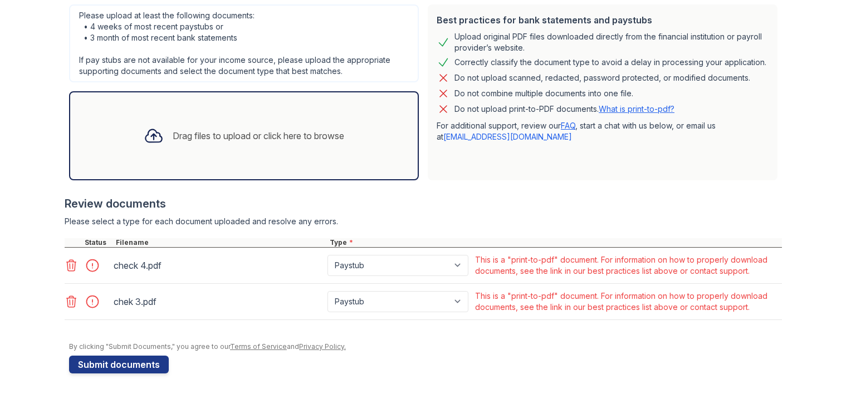
click at [67, 298] on icon at bounding box center [71, 301] width 9 height 11
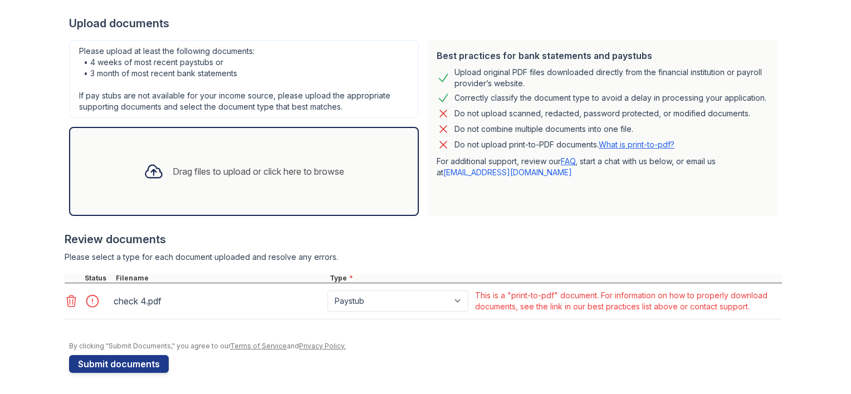
click at [67, 298] on icon at bounding box center [71, 301] width 9 height 11
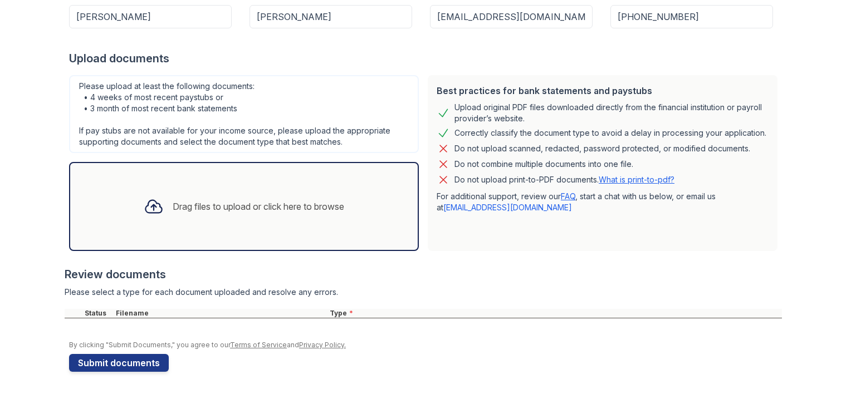
scroll to position [207, 0]
click at [229, 202] on div "Drag files to upload or click here to browse" at bounding box center [258, 207] width 171 height 13
click at [207, 209] on div "Drag files to upload or click here to browse" at bounding box center [258, 207] width 171 height 13
click at [267, 203] on div "Drag files to upload or click here to browse" at bounding box center [258, 207] width 171 height 13
click at [630, 179] on link "What is print-to-pdf?" at bounding box center [637, 180] width 76 height 9
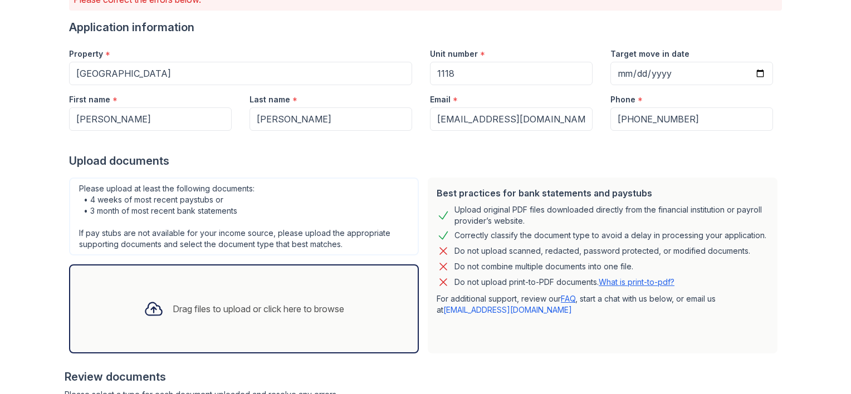
scroll to position [104, 0]
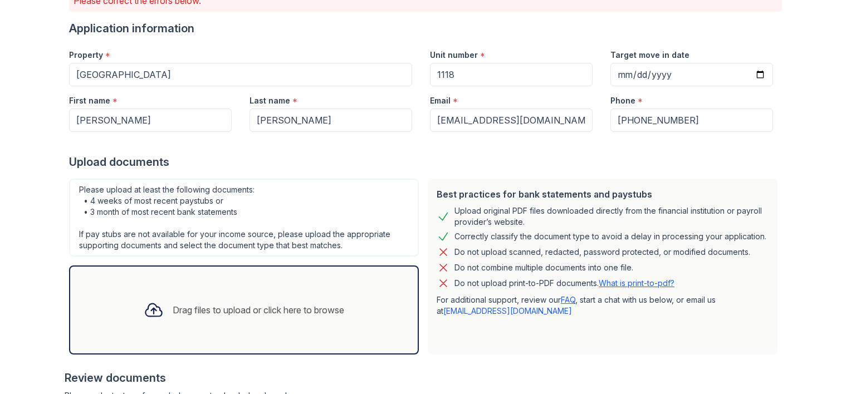
click at [236, 314] on div "Drag files to upload or click here to browse" at bounding box center [258, 309] width 171 height 13
click at [269, 312] on div "Drag files to upload or click here to browse" at bounding box center [258, 309] width 171 height 13
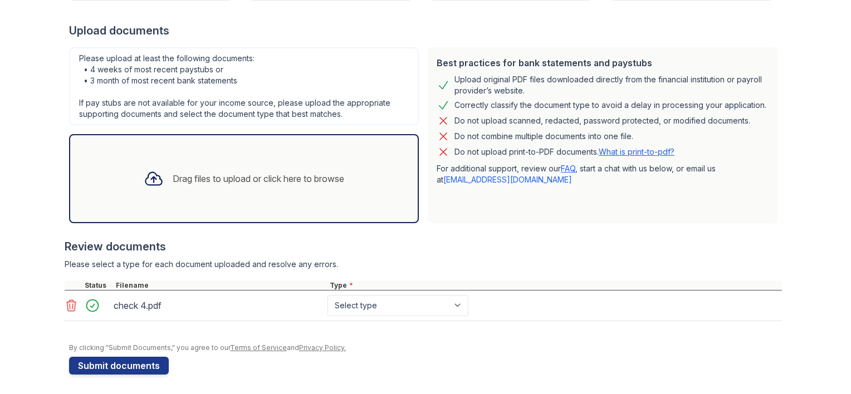
scroll to position [237, 0]
click at [189, 305] on div "check 4.pdf" at bounding box center [218, 305] width 209 height 18
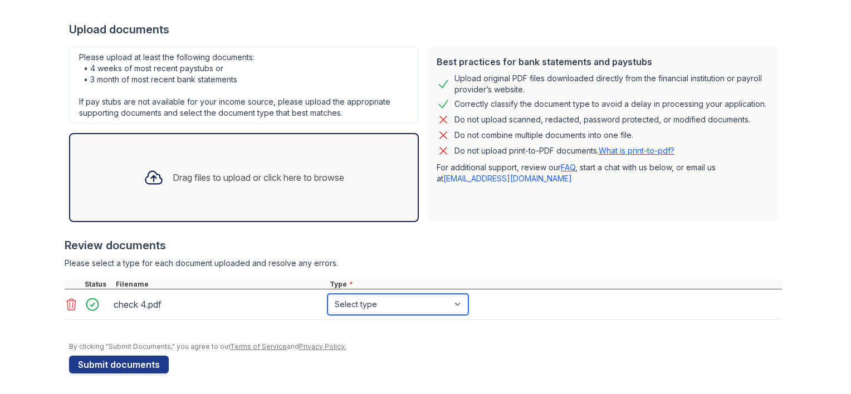
click at [454, 298] on select "Select type Paystub Bank Statement Offer Letter Tax Documents Benefit Award Let…" at bounding box center [397, 304] width 141 height 21
click at [327, 294] on select "Select type Paystub Bank Statement Offer Letter Tax Documents Benefit Award Let…" at bounding box center [397, 304] width 141 height 21
click at [459, 301] on select "Select type Paystub Bank Statement Offer Letter Tax Documents Benefit Award Let…" at bounding box center [397, 304] width 141 height 21
click at [196, 296] on div "check 4.pdf" at bounding box center [218, 305] width 209 height 18
click at [89, 305] on div at bounding box center [95, 305] width 31 height 16
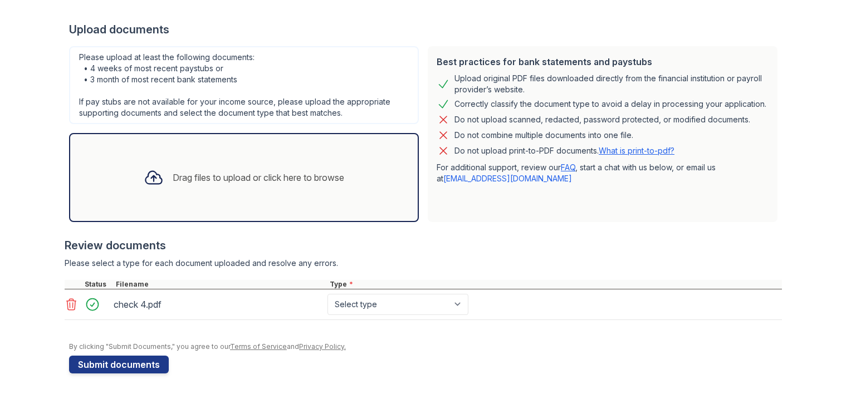
click at [89, 305] on div at bounding box center [95, 305] width 31 height 16
click at [110, 363] on button "Submit documents" at bounding box center [119, 365] width 100 height 18
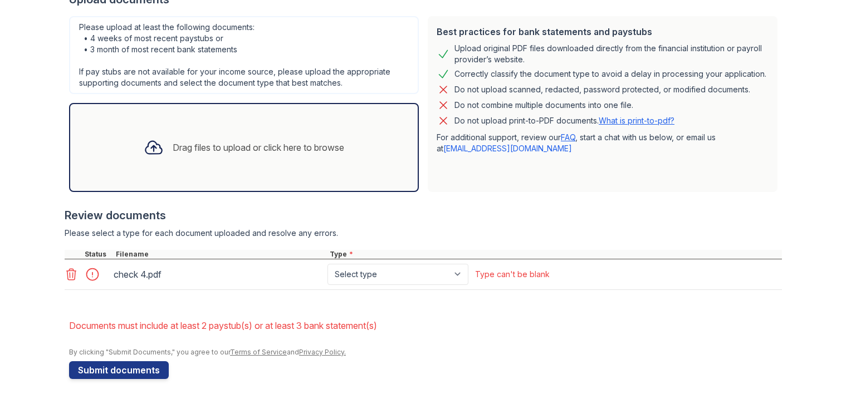
scroll to position [272, 0]
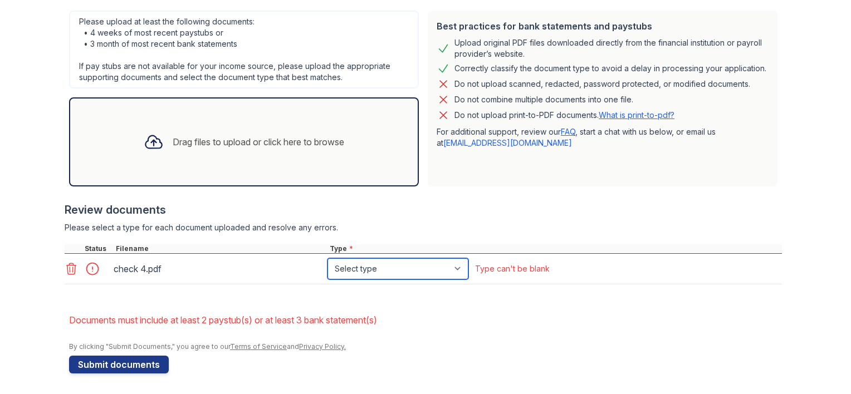
click at [456, 268] on select "Select type Paystub Bank Statement Offer Letter Tax Documents Benefit Award Let…" at bounding box center [397, 268] width 141 height 21
click at [327, 258] on select "Select type Paystub Bank Statement Offer Letter Tax Documents Benefit Award Let…" at bounding box center [397, 268] width 141 height 21
click at [457, 269] on select "Select type Paystub Bank Statement Offer Letter Tax Documents Benefit Award Let…" at bounding box center [397, 268] width 141 height 21
select select "paystub"
click at [327, 258] on select "Select type Paystub Bank Statement Offer Letter Tax Documents Benefit Award Let…" at bounding box center [397, 268] width 141 height 21
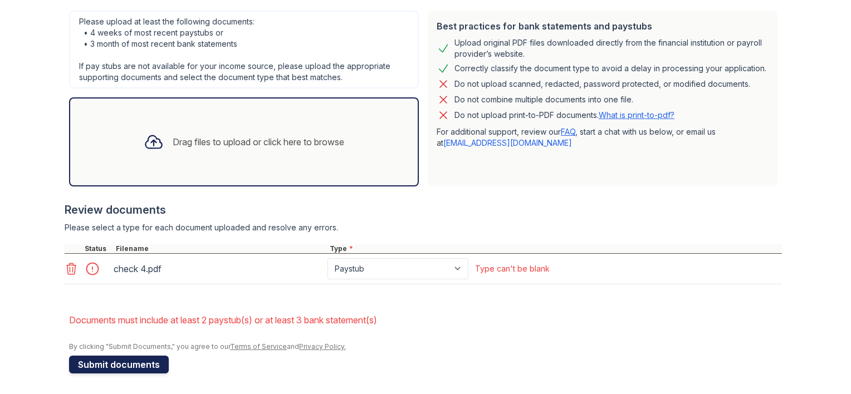
click at [118, 363] on button "Submit documents" at bounding box center [119, 365] width 100 height 18
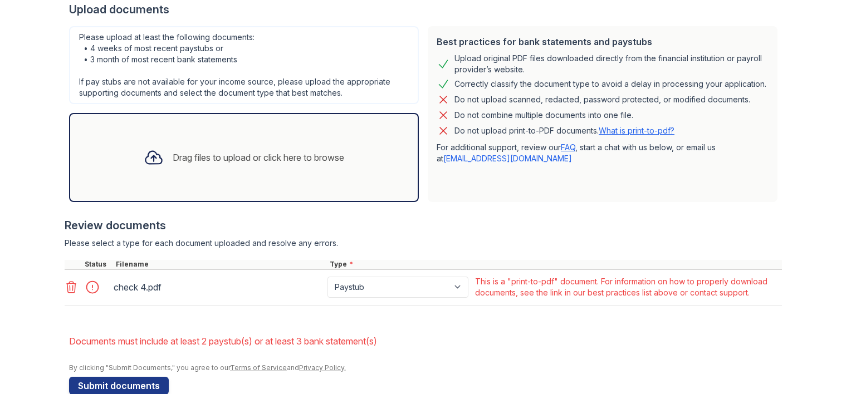
scroll to position [278, 0]
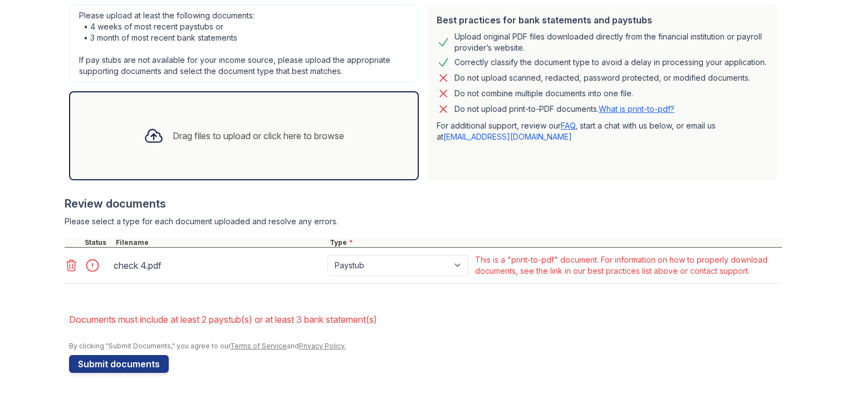
click at [67, 269] on icon at bounding box center [71, 265] width 9 height 11
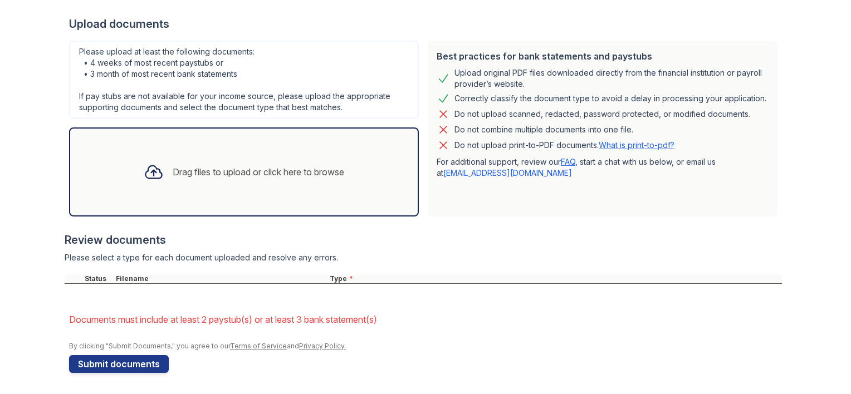
click at [234, 176] on div "Drag files to upload or click here to browse" at bounding box center [258, 171] width 171 height 13
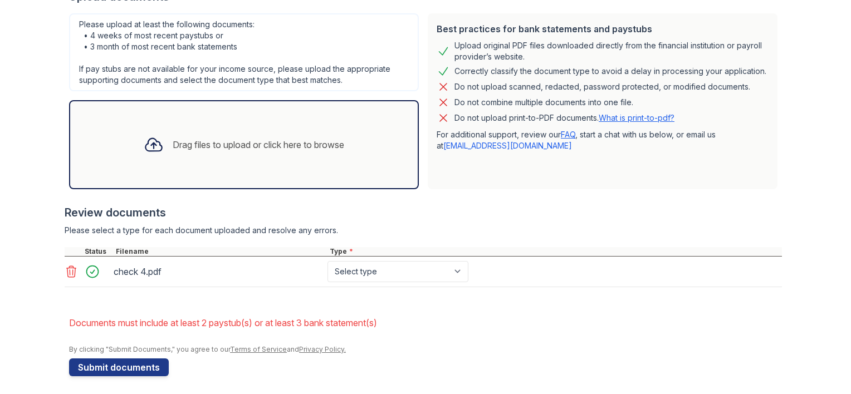
scroll to position [272, 0]
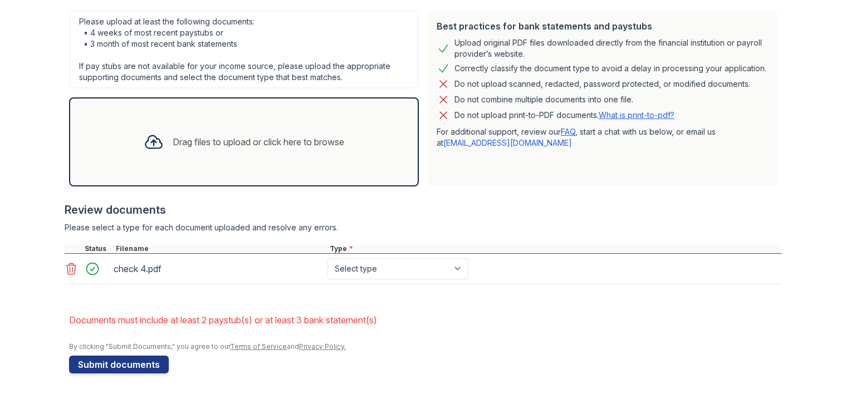
click at [269, 156] on div "Drag files to upload or click here to browse" at bounding box center [244, 142] width 218 height 38
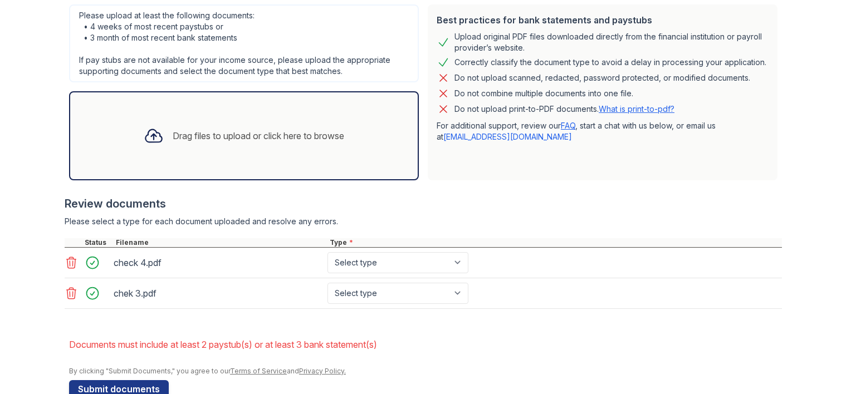
click at [238, 139] on div "Drag files to upload or click here to browse" at bounding box center [258, 135] width 171 height 13
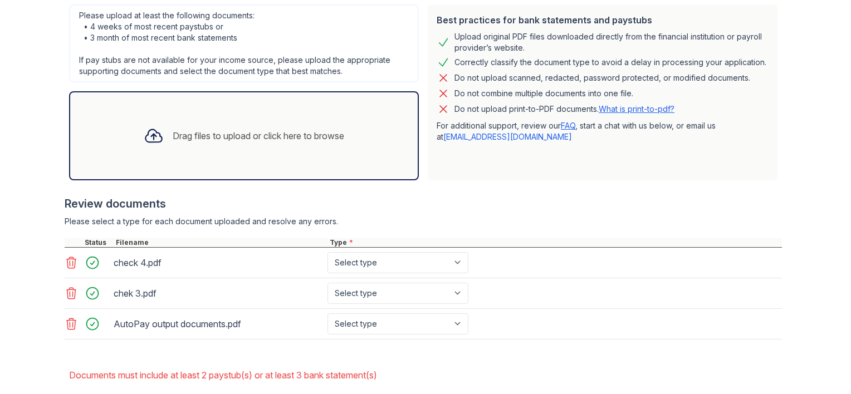
click at [173, 131] on div "Drag files to upload or click here to browse" at bounding box center [258, 135] width 171 height 13
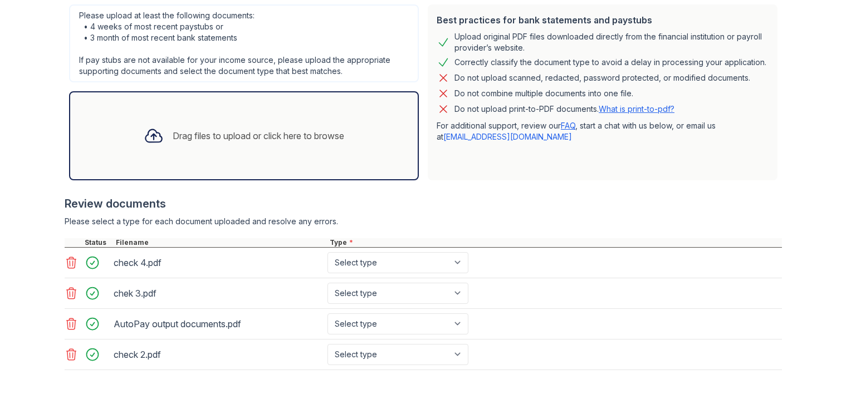
click at [149, 136] on icon at bounding box center [154, 136] width 20 height 20
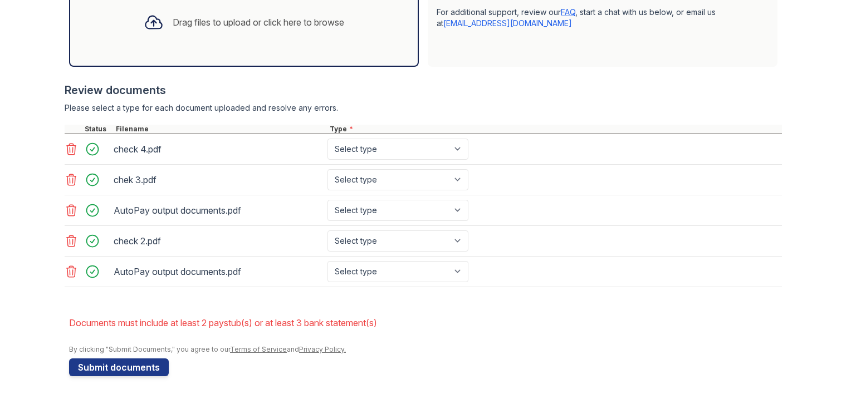
scroll to position [394, 0]
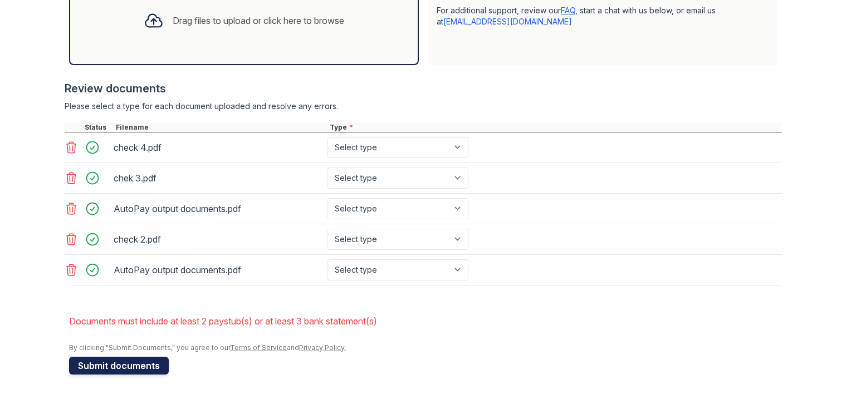
click at [127, 363] on button "Submit documents" at bounding box center [119, 366] width 100 height 18
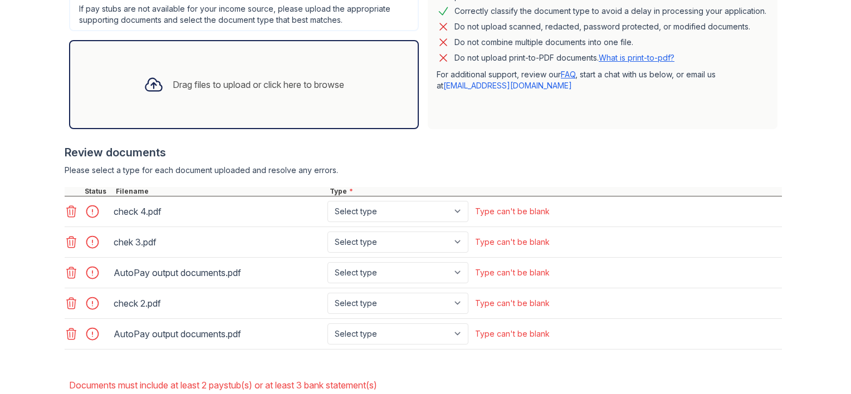
scroll to position [332, 0]
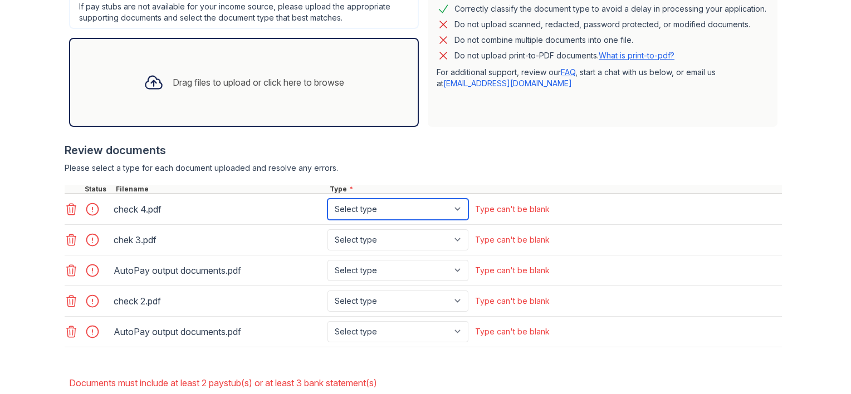
click at [457, 207] on select "Select type Paystub Bank Statement Offer Letter Tax Documents Benefit Award Let…" at bounding box center [397, 209] width 141 height 21
select select "paystub"
click at [327, 199] on select "Select type Paystub Bank Statement Offer Letter Tax Documents Benefit Award Let…" at bounding box center [397, 209] width 141 height 21
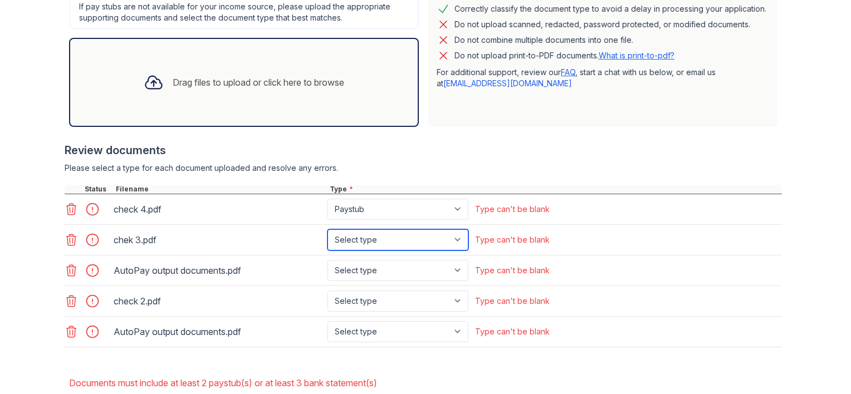
click at [454, 240] on select "Select type Paystub Bank Statement Offer Letter Tax Documents Benefit Award Let…" at bounding box center [397, 239] width 141 height 21
select select "paystub"
click at [327, 229] on select "Select type Paystub Bank Statement Offer Letter Tax Documents Benefit Award Let…" at bounding box center [397, 239] width 141 height 21
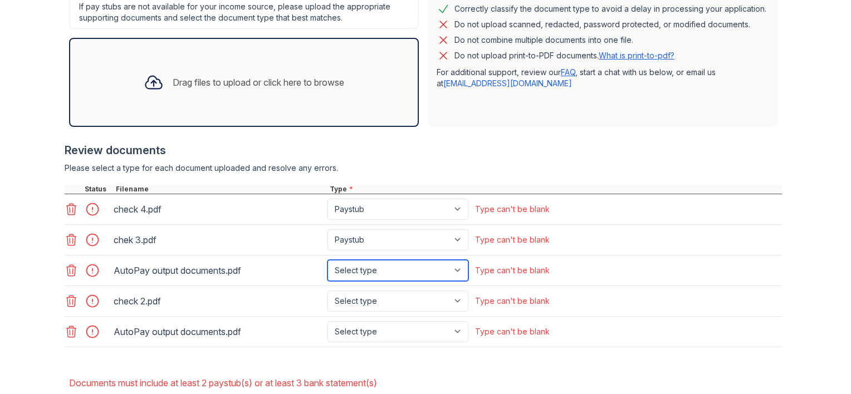
click at [452, 269] on select "Select type Paystub Bank Statement Offer Letter Tax Documents Benefit Award Let…" at bounding box center [397, 270] width 141 height 21
select select "paystub"
click at [327, 260] on select "Select type Paystub Bank Statement Offer Letter Tax Documents Benefit Award Let…" at bounding box center [397, 270] width 141 height 21
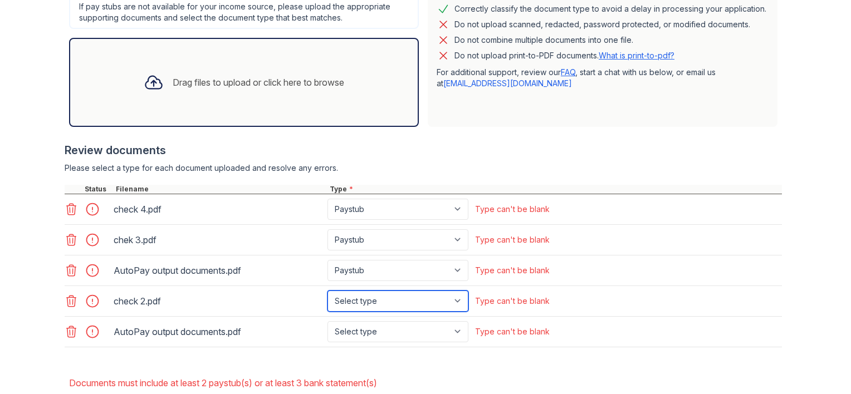
click at [456, 302] on select "Select type Paystub Bank Statement Offer Letter Tax Documents Benefit Award Let…" at bounding box center [397, 301] width 141 height 21
select select "bank_statement"
click at [327, 291] on select "Select type Paystub Bank Statement Offer Letter Tax Documents Benefit Award Let…" at bounding box center [397, 301] width 141 height 21
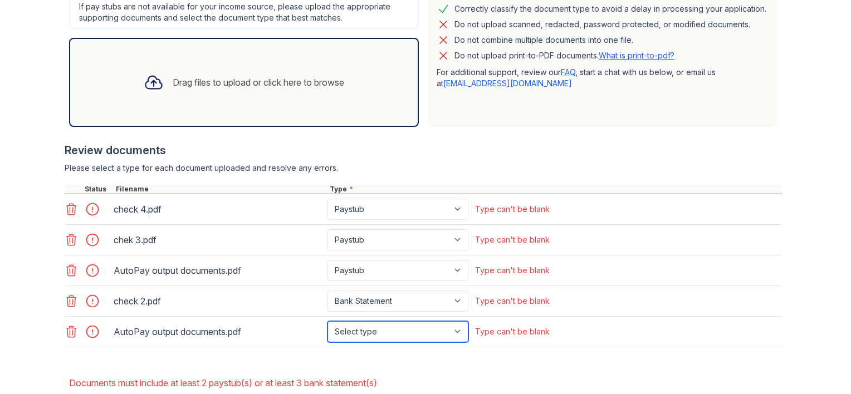
click at [454, 332] on select "Select type Paystub Bank Statement Offer Letter Tax Documents Benefit Award Let…" at bounding box center [397, 331] width 141 height 21
select select "bank_statement"
click at [327, 321] on select "Select type Paystub Bank Statement Offer Letter Tax Documents Benefit Award Let…" at bounding box center [397, 331] width 141 height 21
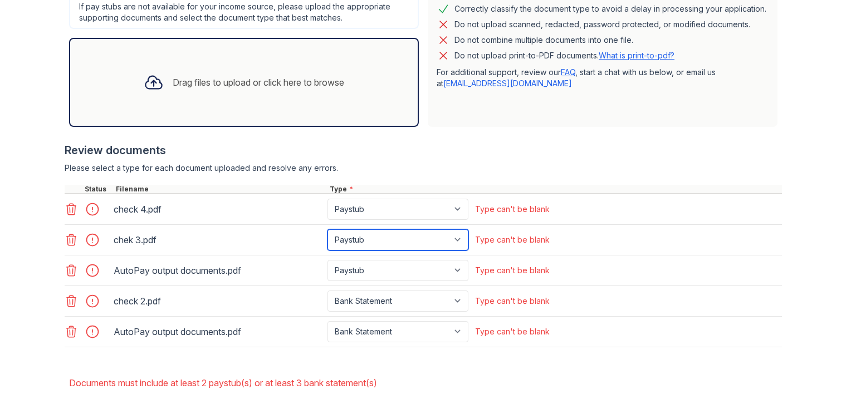
click at [433, 241] on select "Select type Paystub Bank Statement Offer Letter Tax Documents Benefit Award Let…" at bounding box center [397, 239] width 141 height 21
select select "bank_statement"
click at [327, 229] on select "Select type Paystub Bank Statement Offer Letter Tax Documents Benefit Award Let…" at bounding box center [397, 239] width 141 height 21
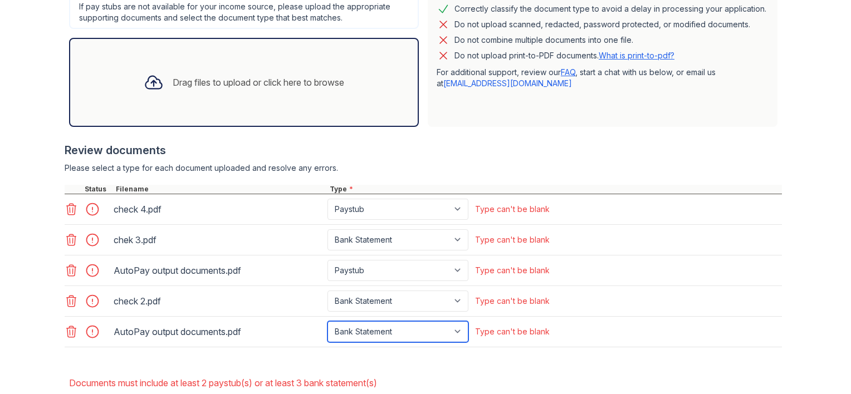
drag, startPoint x: 457, startPoint y: 336, endPoint x: 667, endPoint y: 158, distance: 275.4
click at [667, 158] on div "Review documents Please select a type for each document uploaded and resolve an…" at bounding box center [423, 244] width 717 height 227
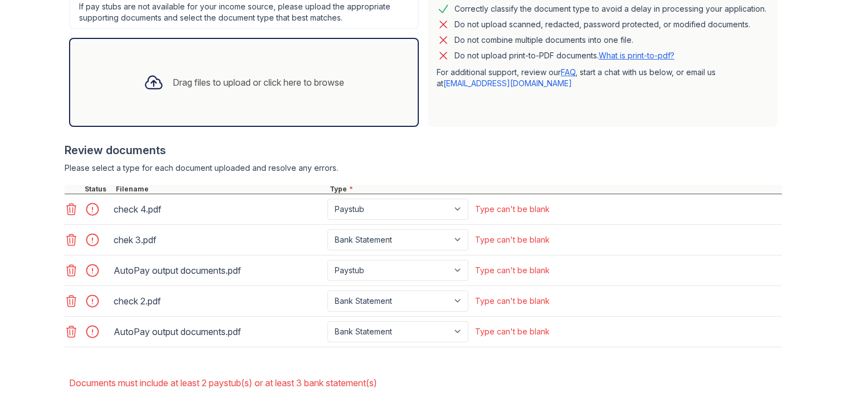
click at [667, 158] on div "Review documents Please select a type for each document uploaded and resolve an…" at bounding box center [423, 244] width 717 height 227
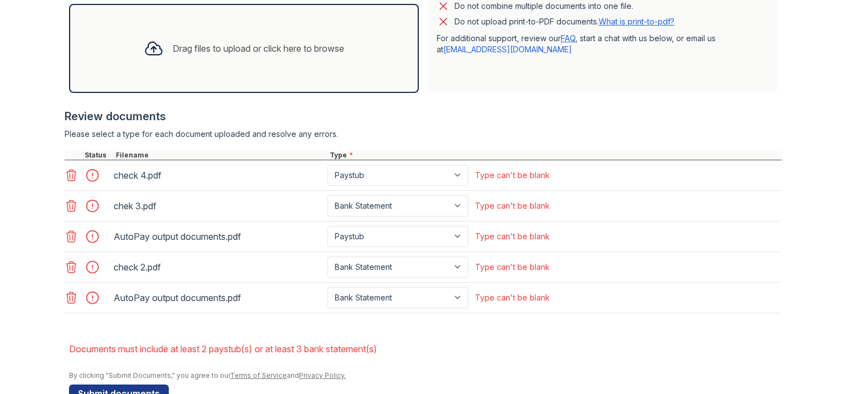
scroll to position [394, 0]
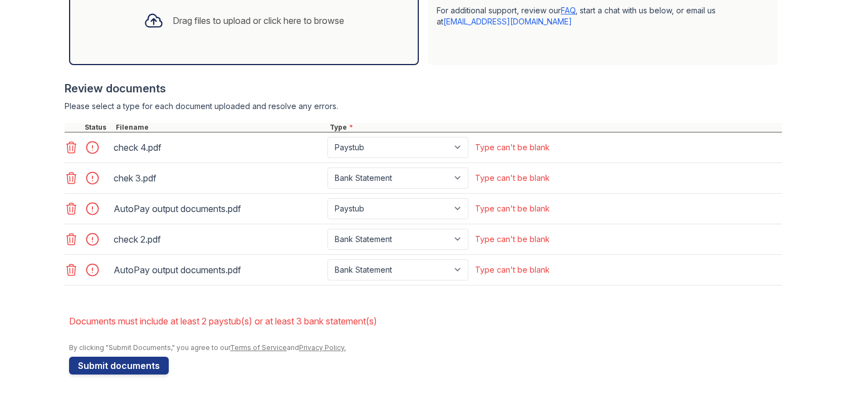
click at [90, 365] on button "Submit documents" at bounding box center [119, 366] width 100 height 18
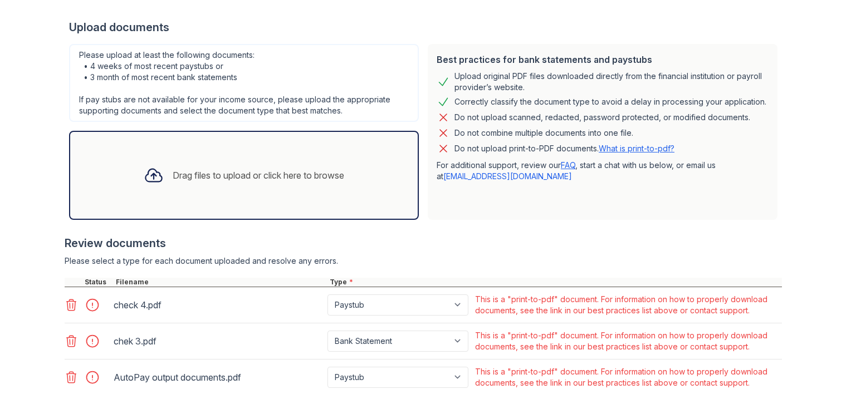
scroll to position [256, 0]
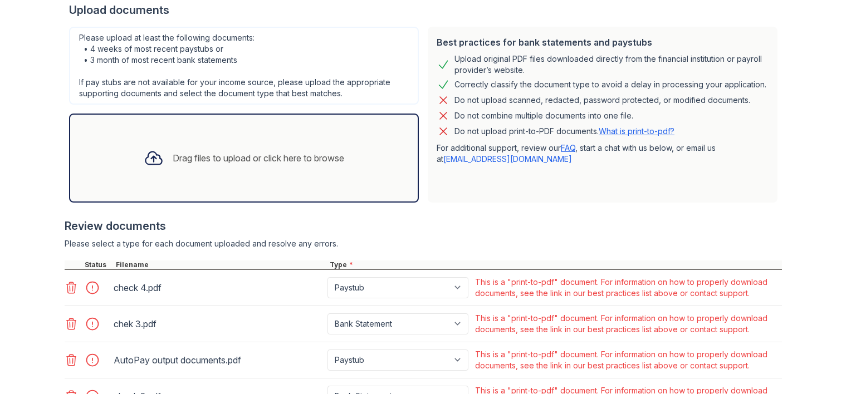
click at [471, 161] on link "[EMAIL_ADDRESS][DOMAIN_NAME]" at bounding box center [507, 158] width 129 height 9
